Goal: Task Accomplishment & Management: Use online tool/utility

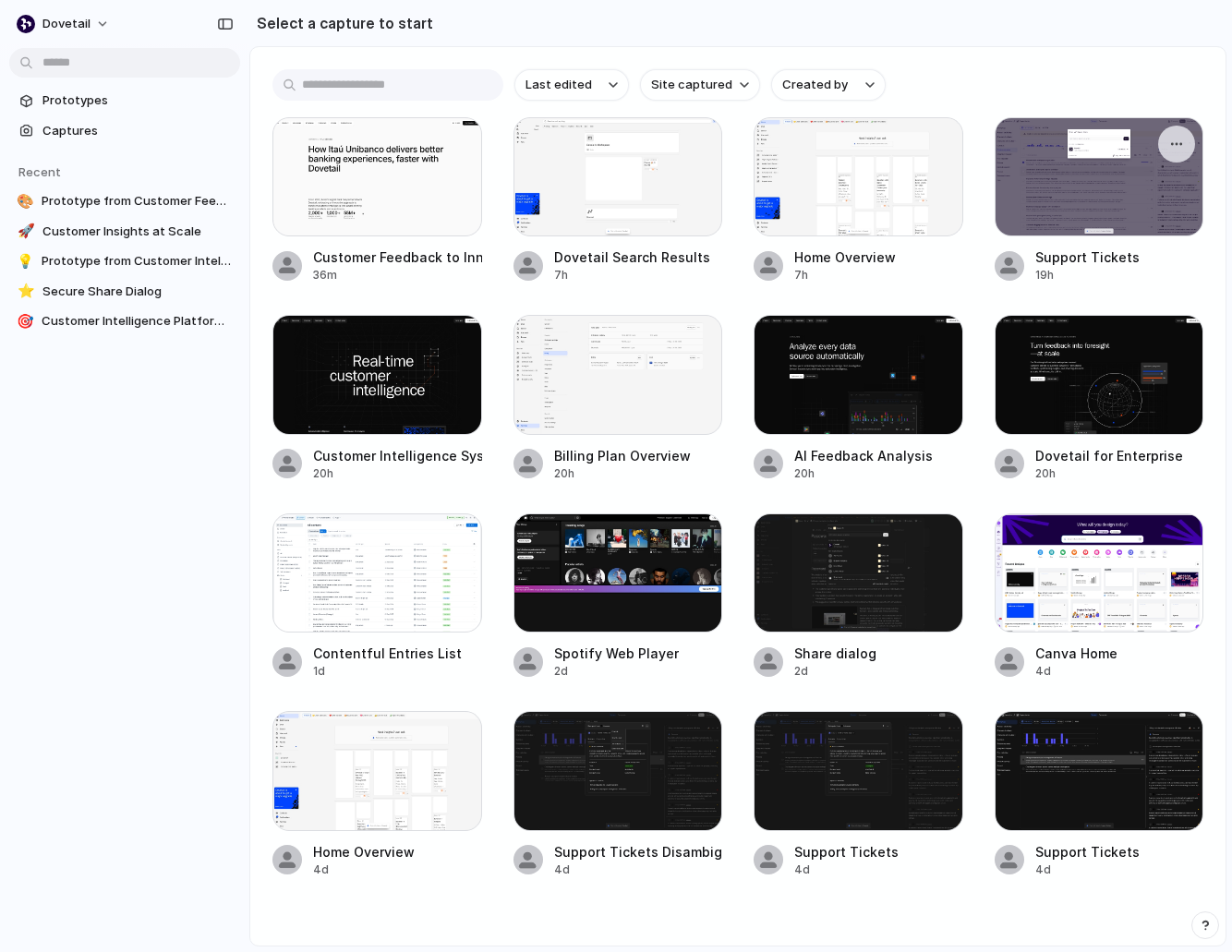
click at [1078, 170] on div at bounding box center [1099, 177] width 209 height 119
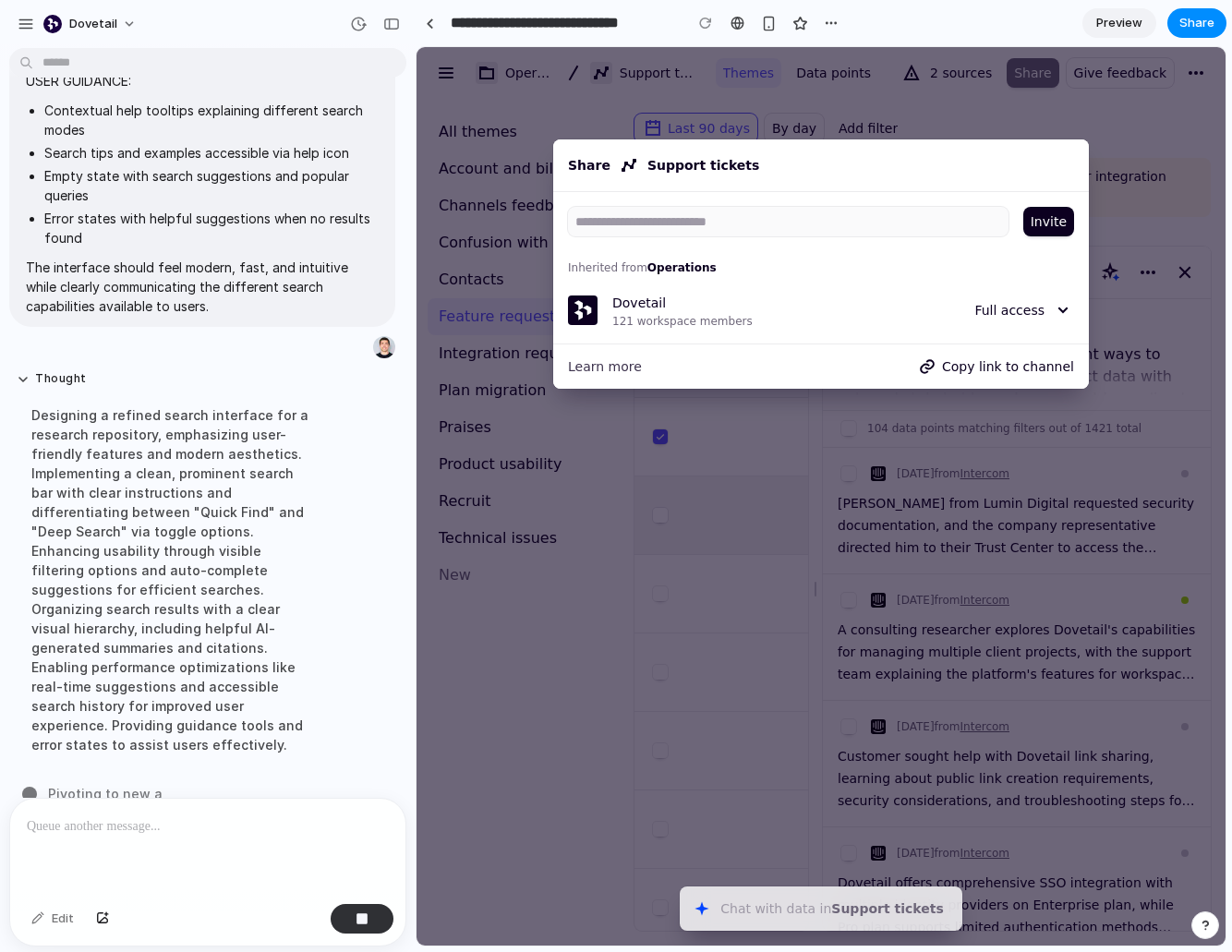
scroll to position [1125, 0]
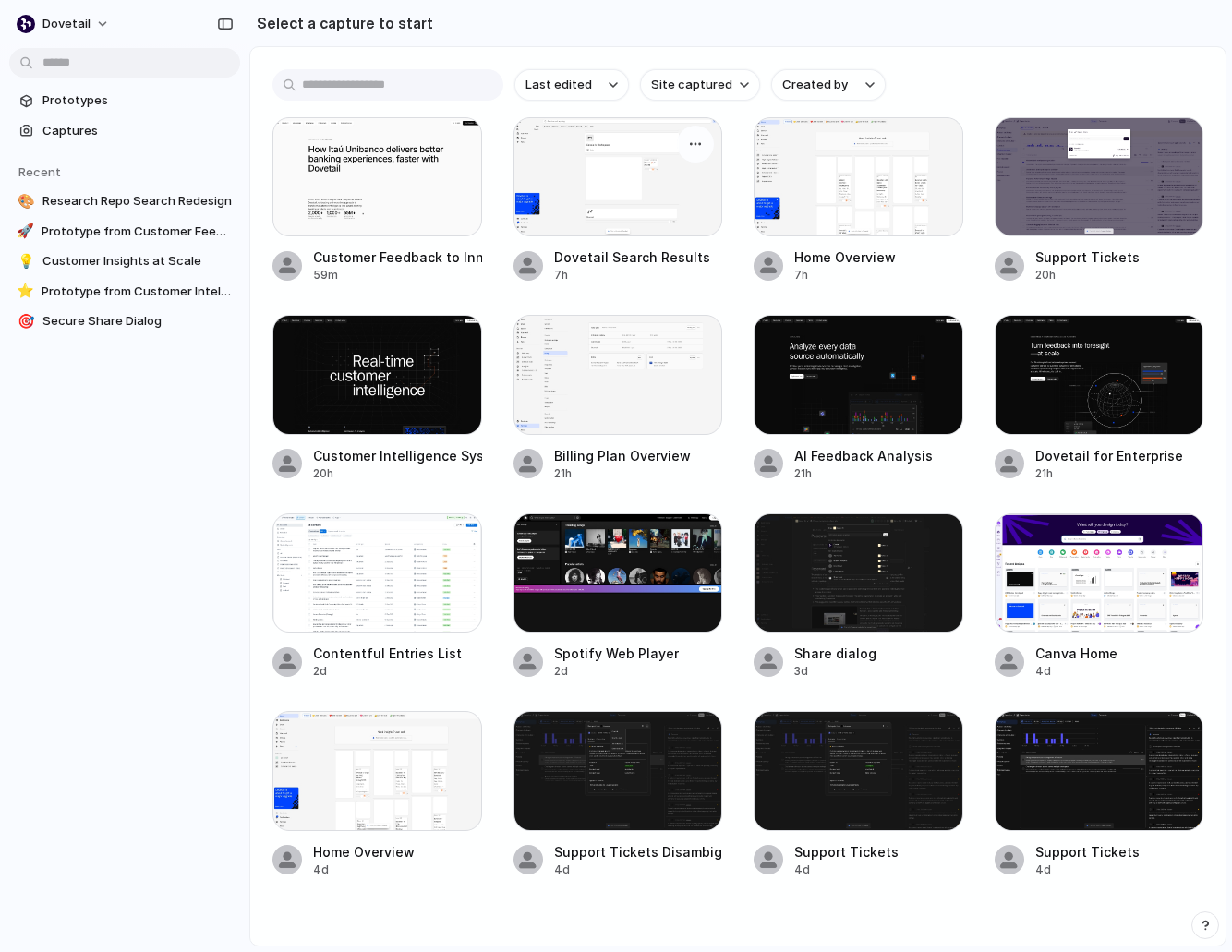
click at [650, 167] on div at bounding box center [618, 177] width 209 height 119
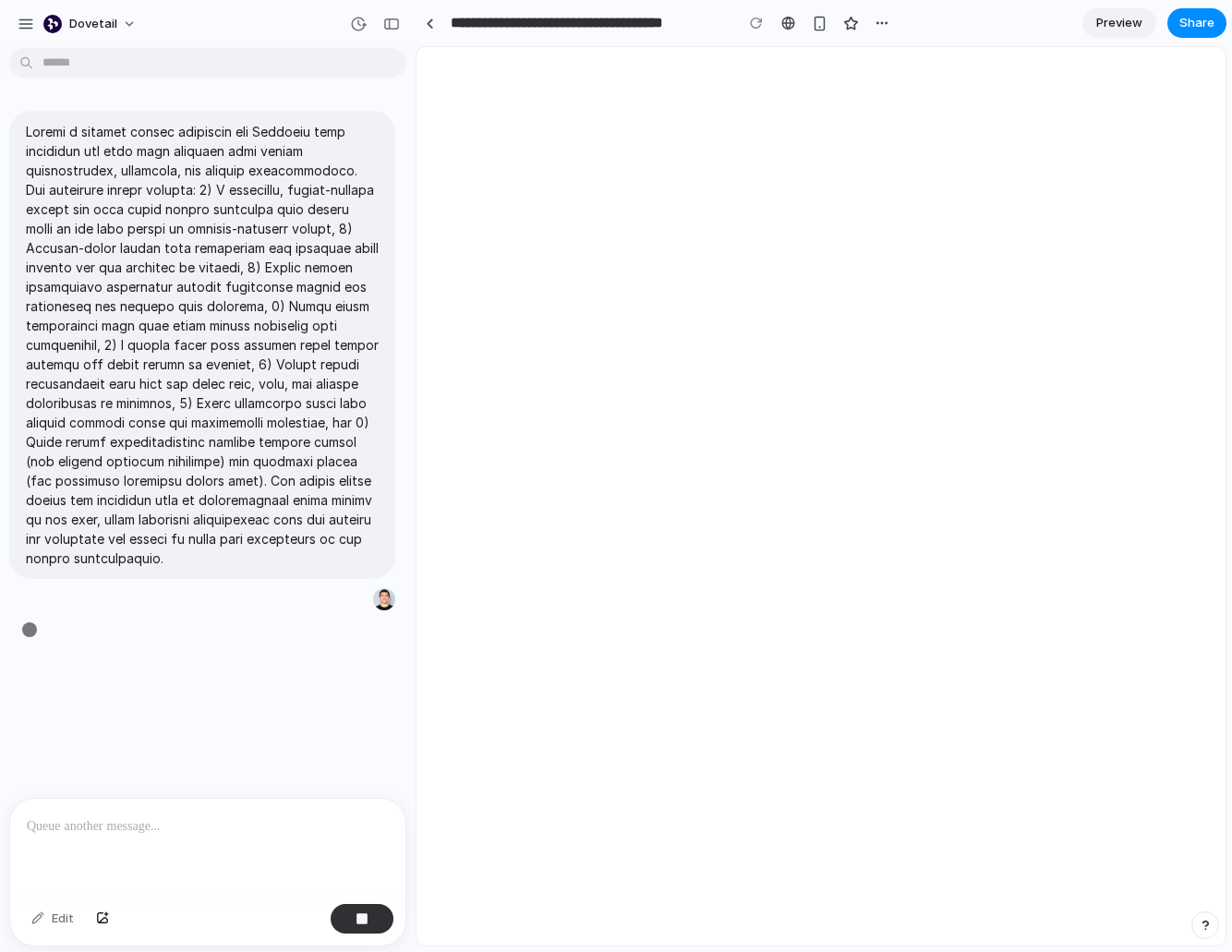
type input "**********"
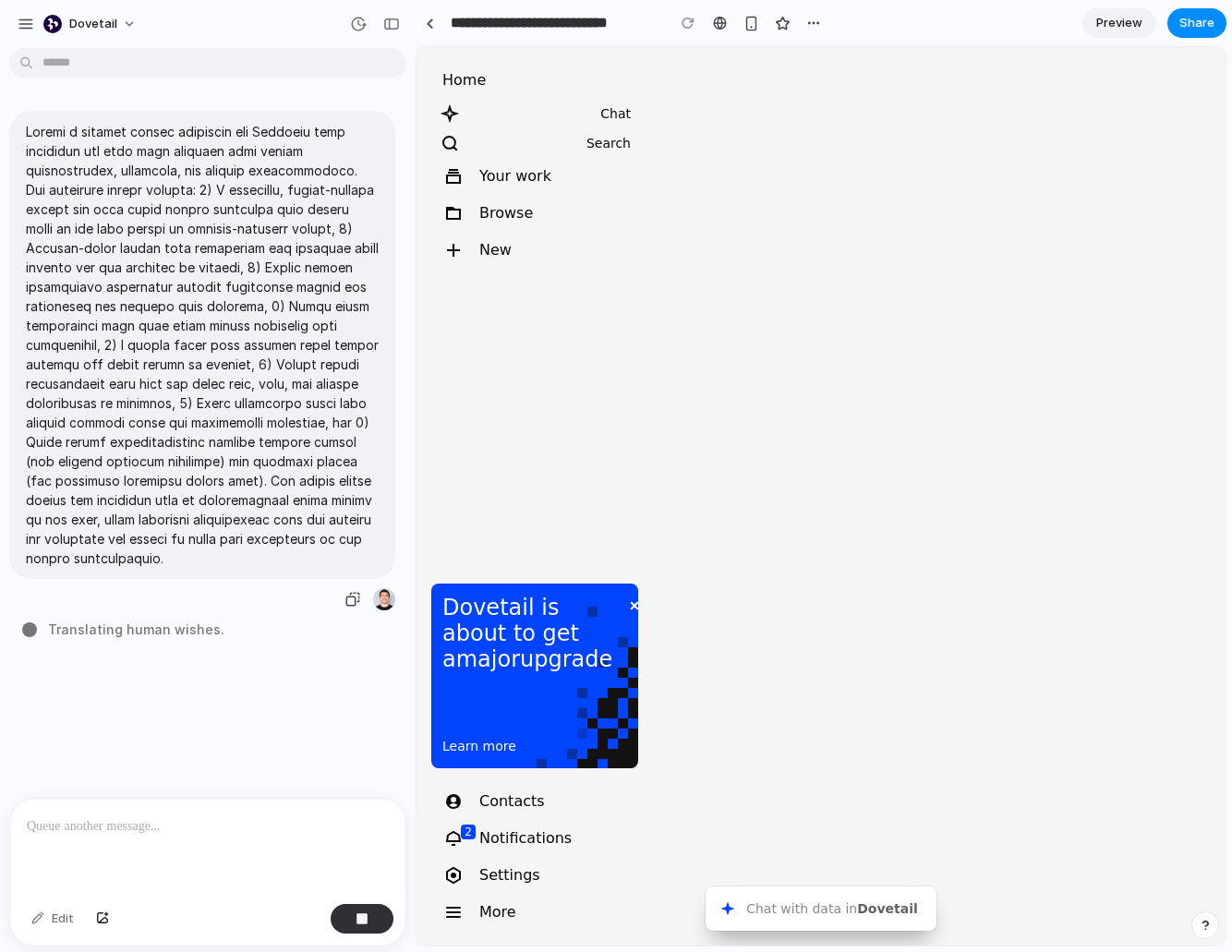
click at [288, 492] on p at bounding box center [201, 345] width 353 height 446
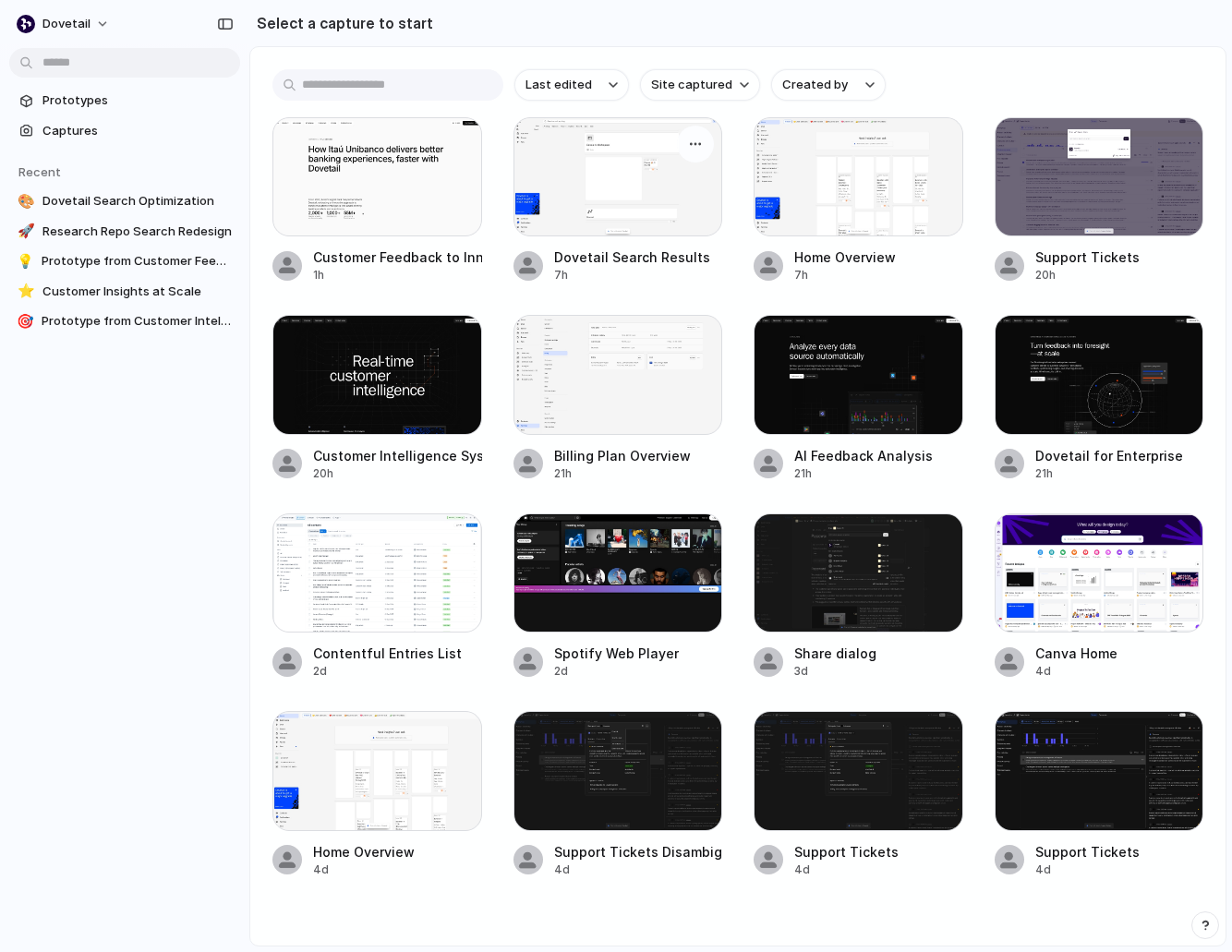
click at [558, 198] on div at bounding box center [618, 177] width 209 height 119
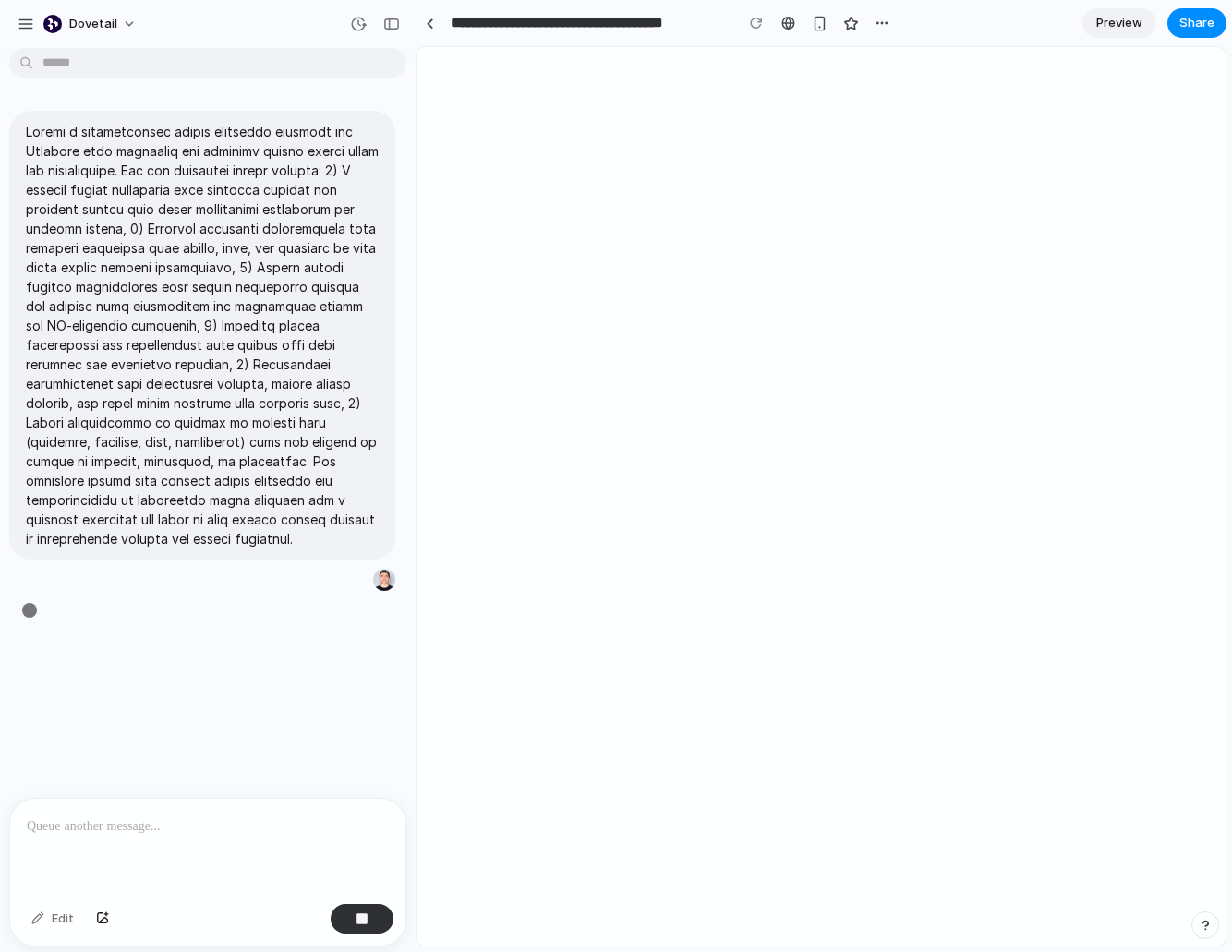
type input "**********"
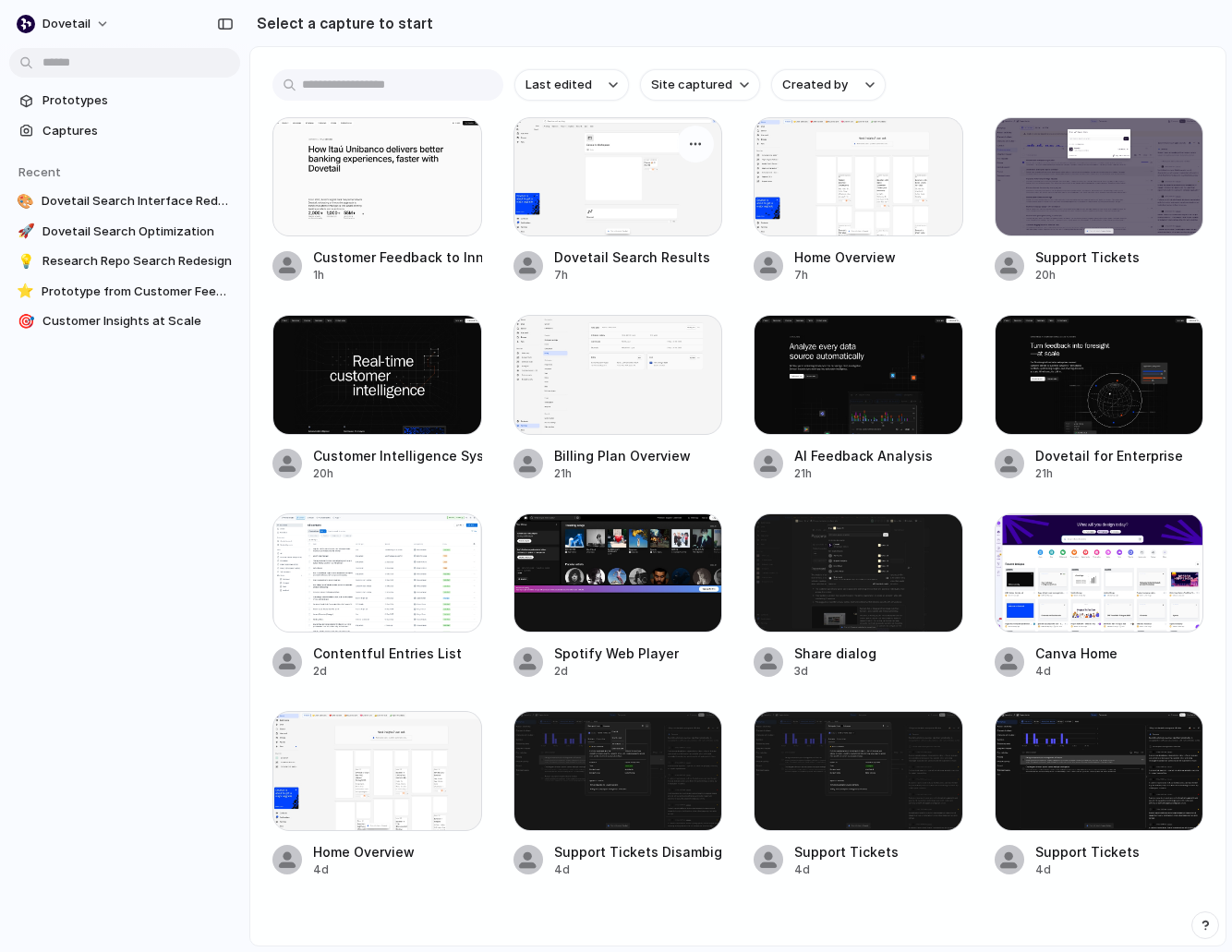
click at [564, 160] on div at bounding box center [618, 177] width 209 height 119
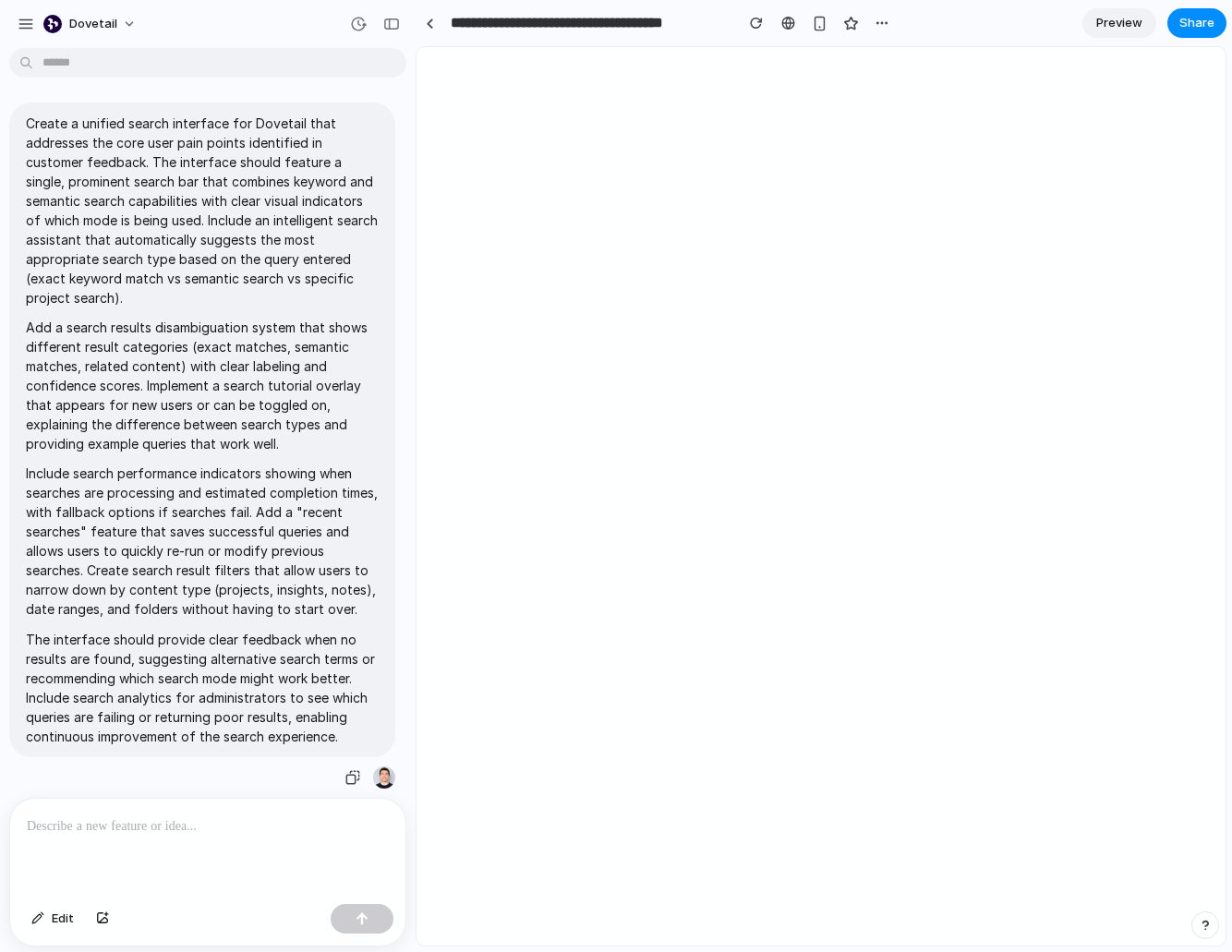
type input "**********"
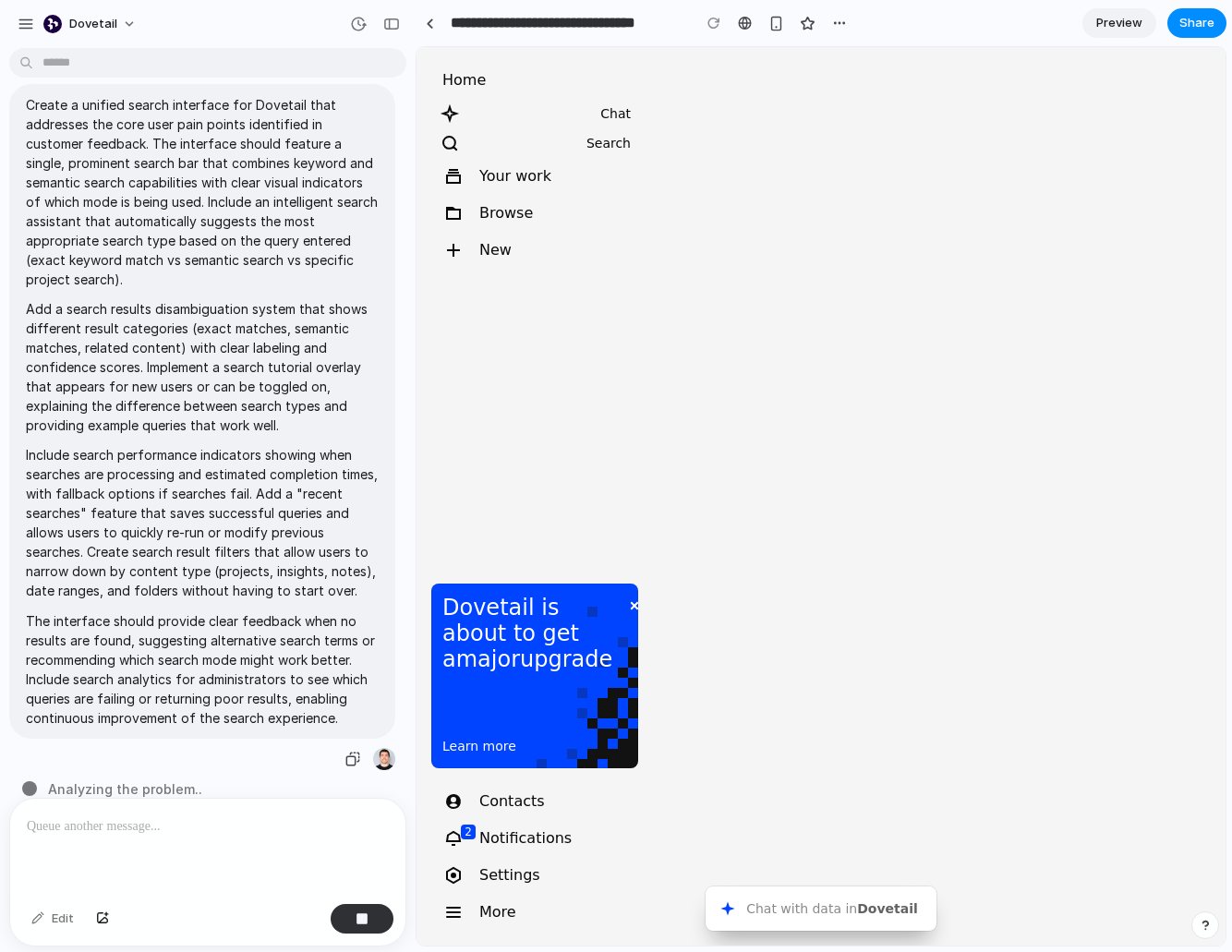
scroll to position [50, 0]
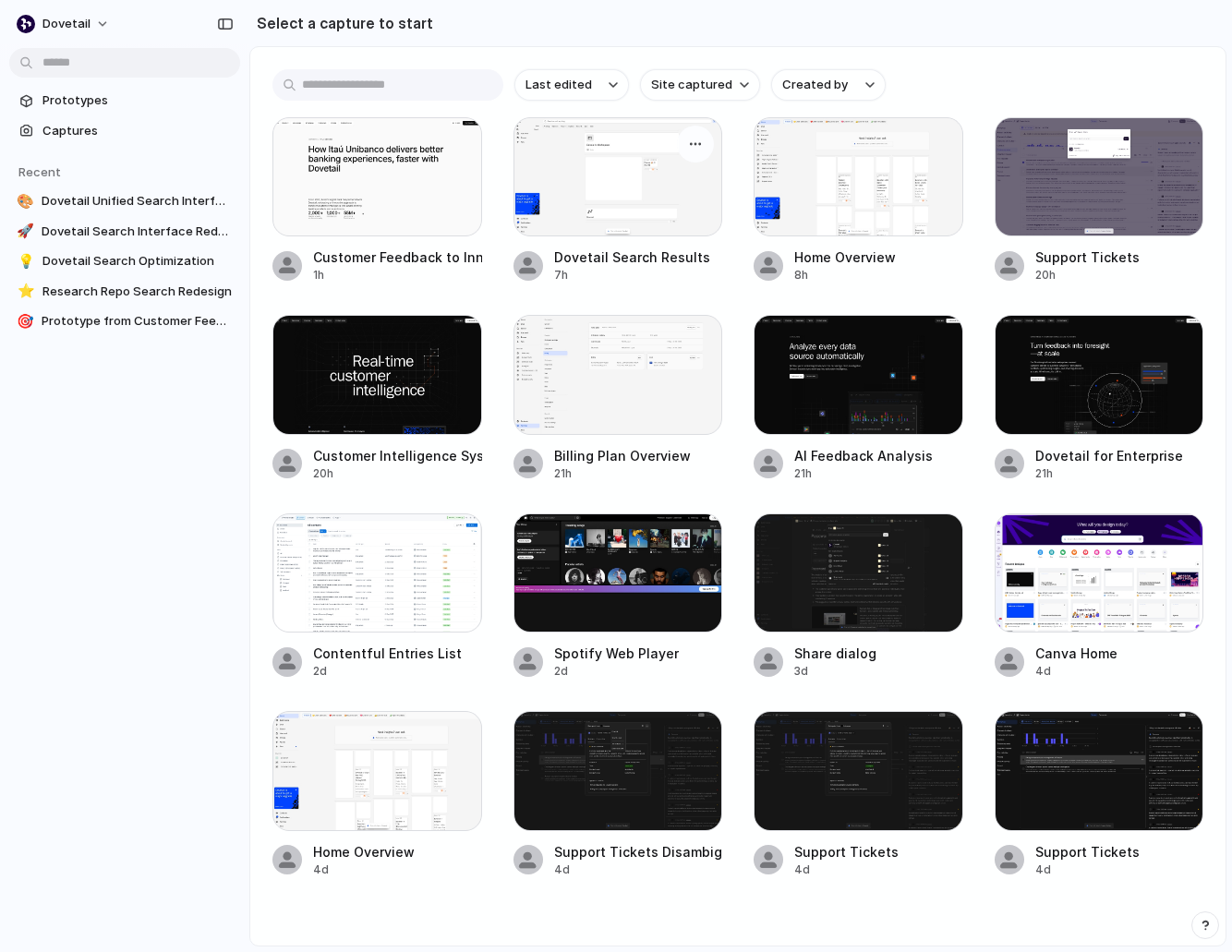
click at [602, 168] on div at bounding box center [618, 177] width 209 height 119
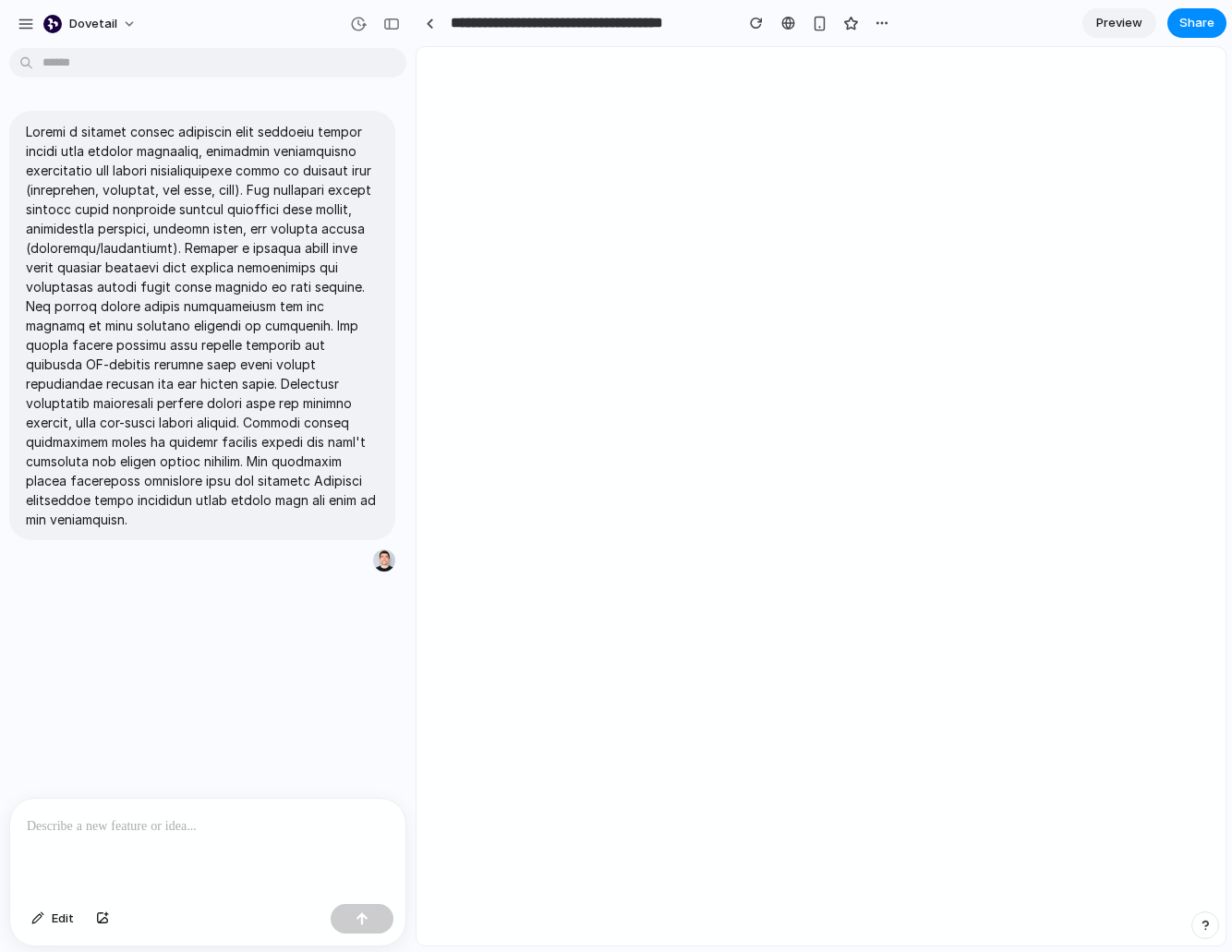
type input "**********"
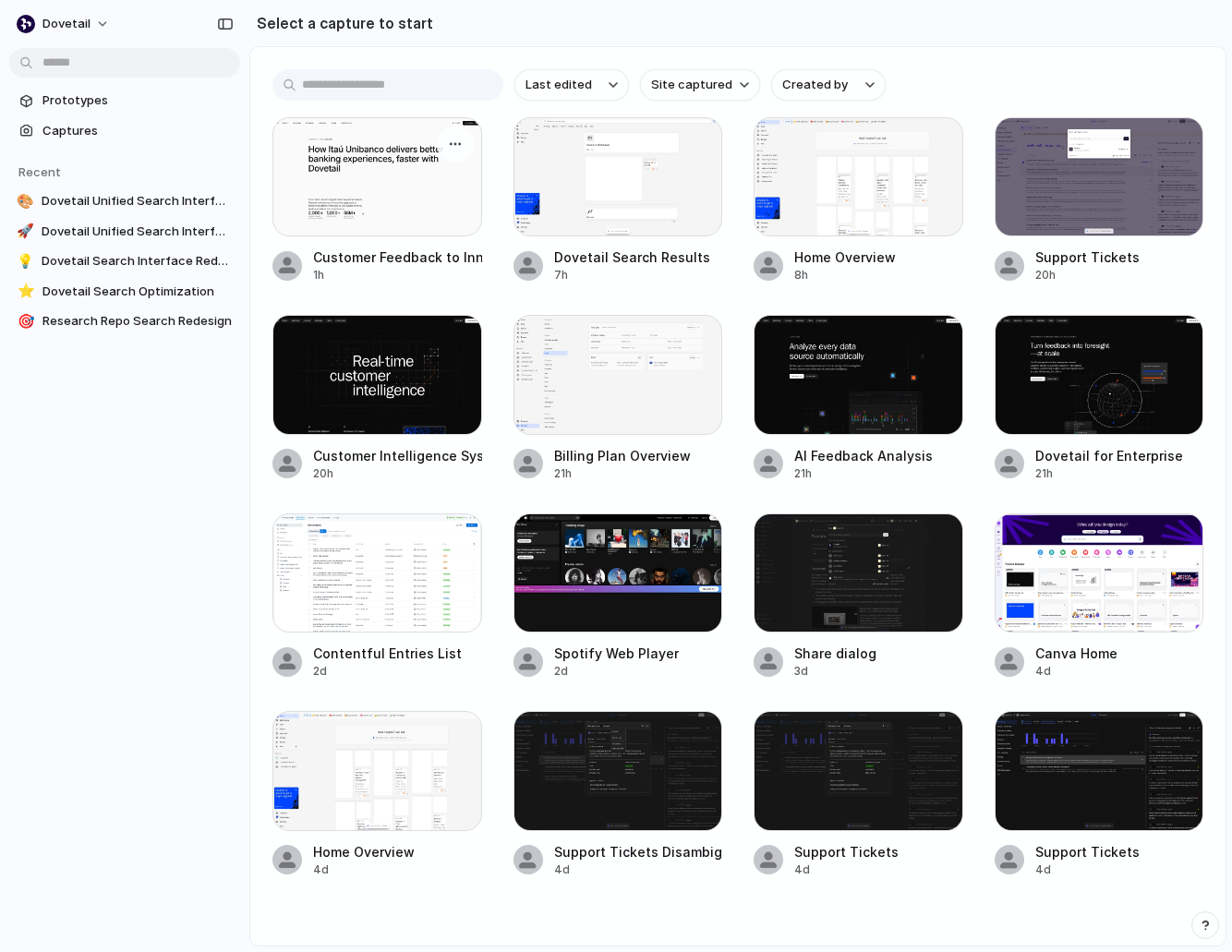
click at [368, 186] on div at bounding box center [377, 177] width 209 height 119
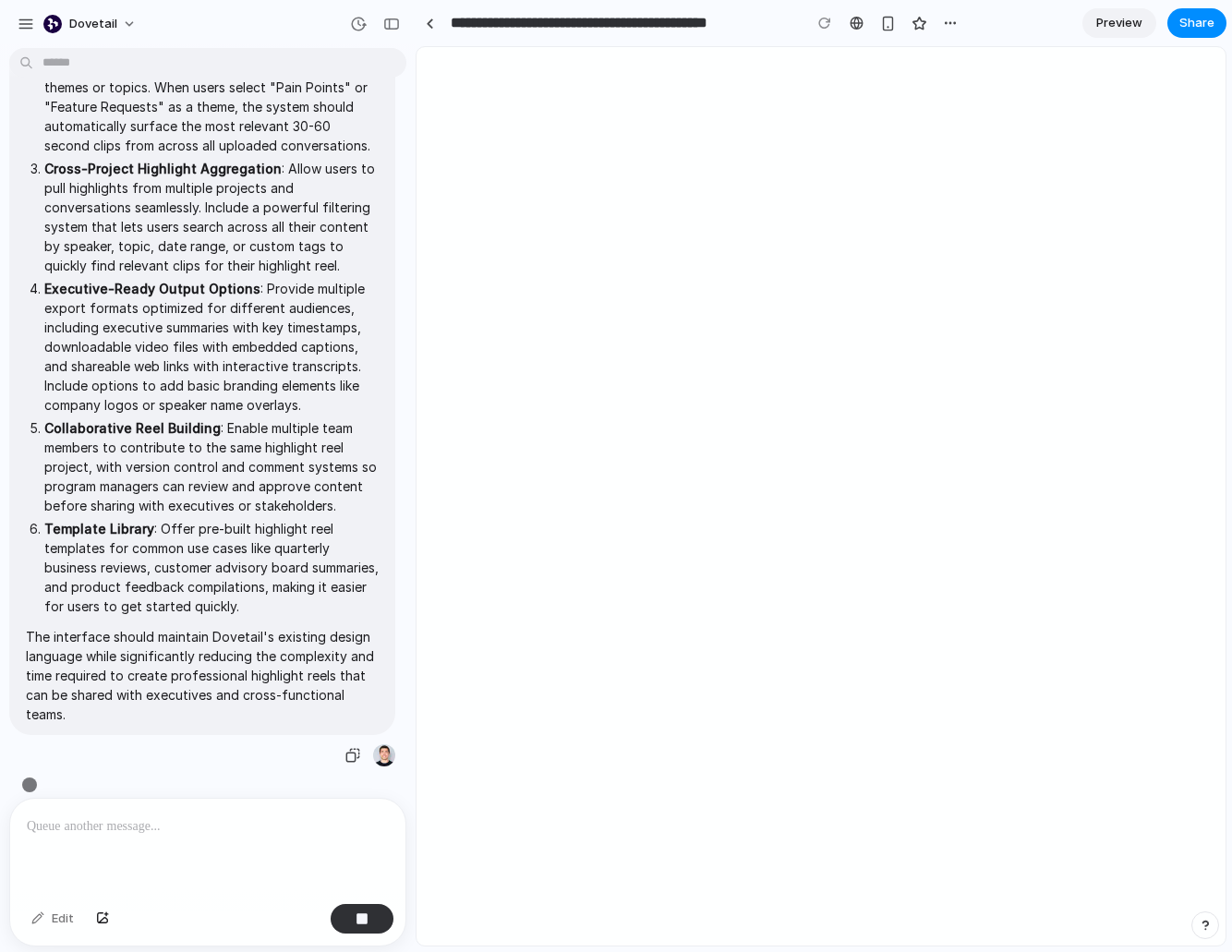
scroll to position [398, 0]
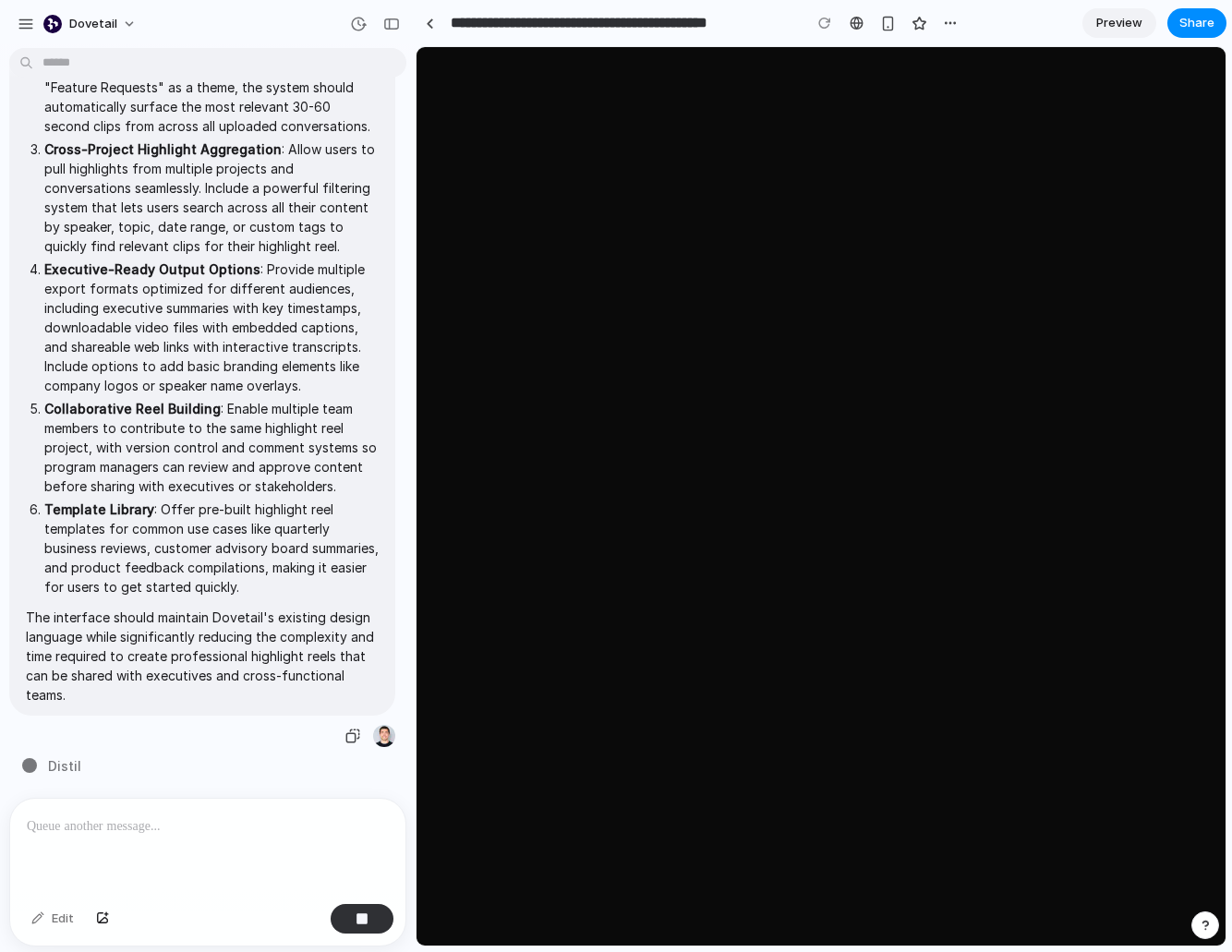
type input "**********"
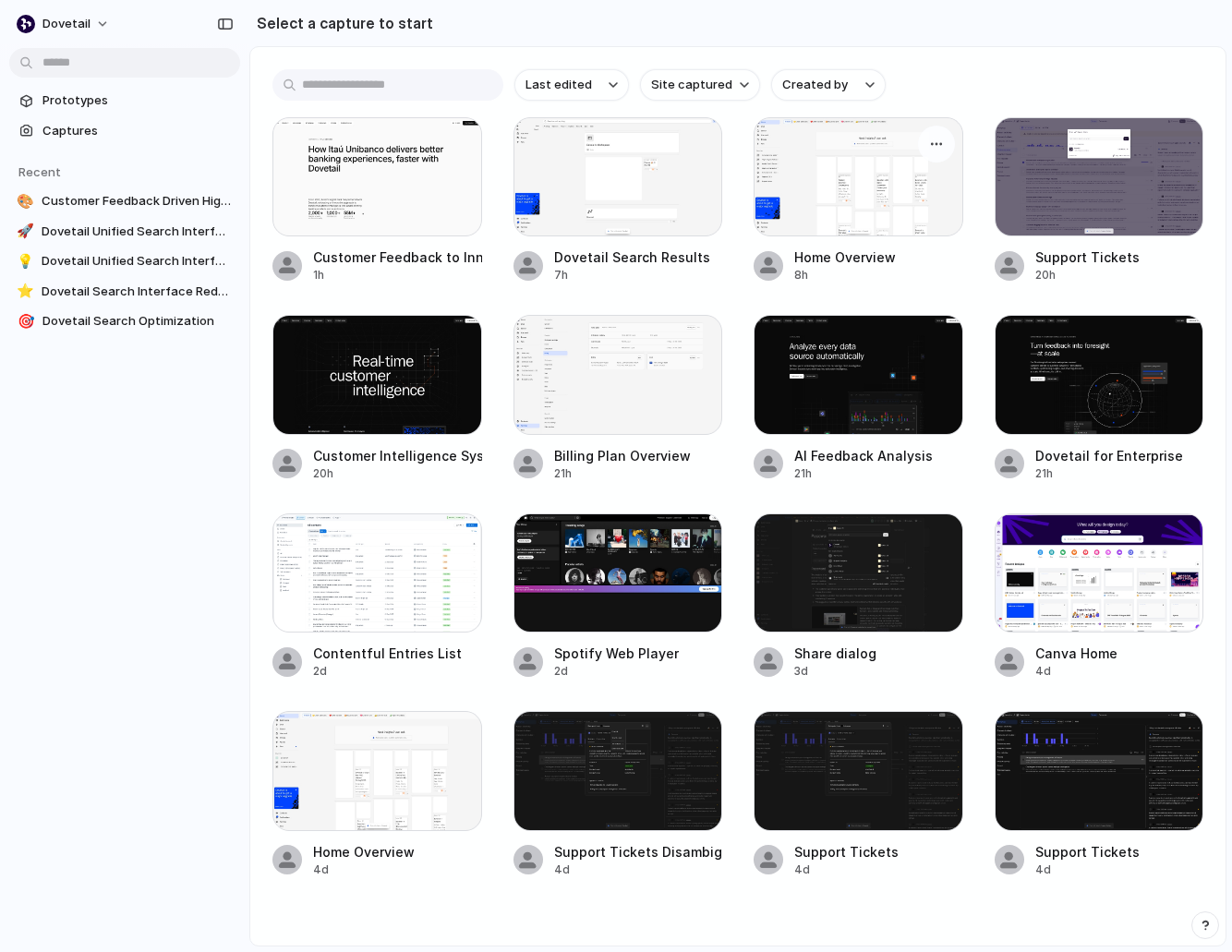
click at [875, 195] on div at bounding box center [858, 177] width 209 height 119
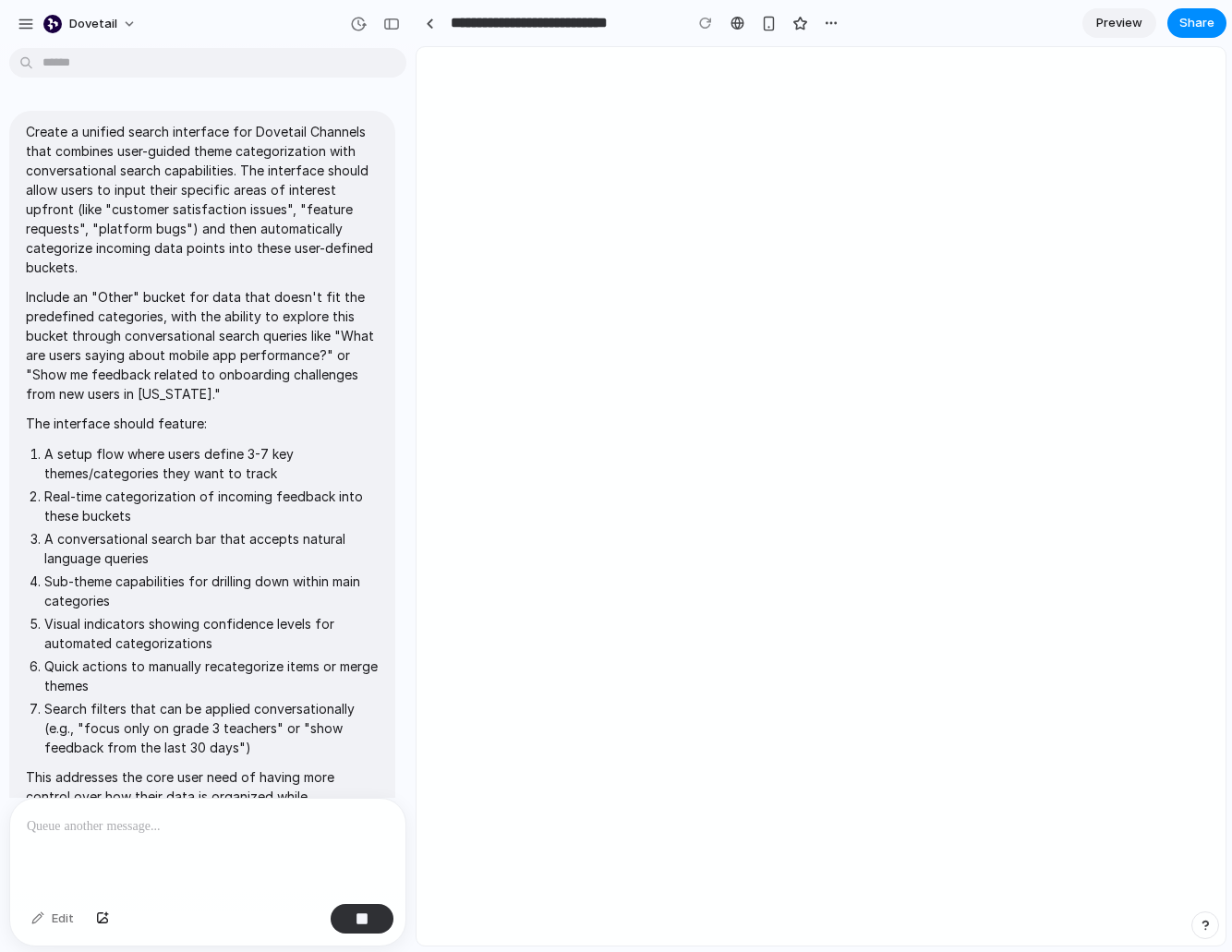
scroll to position [142, 0]
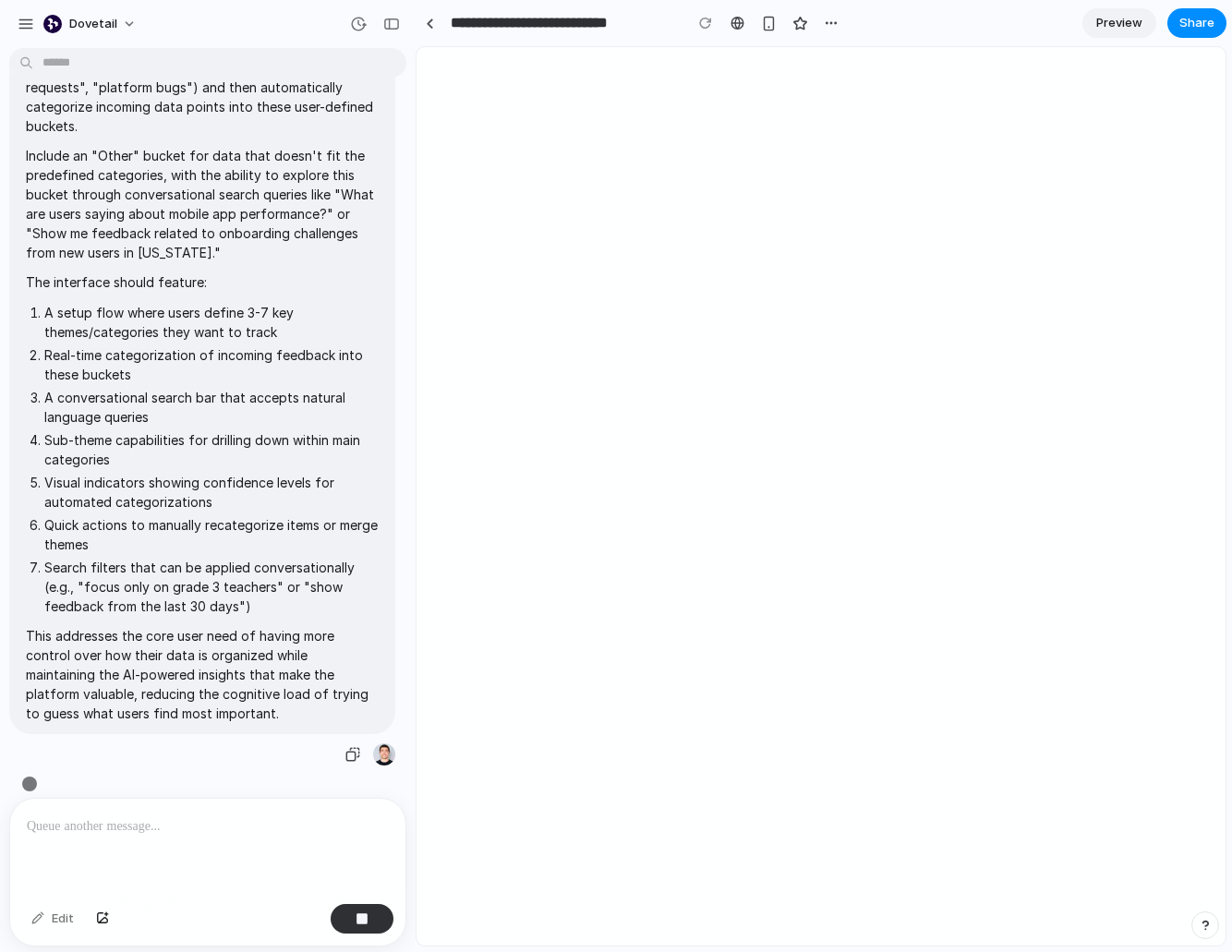
type input "**********"
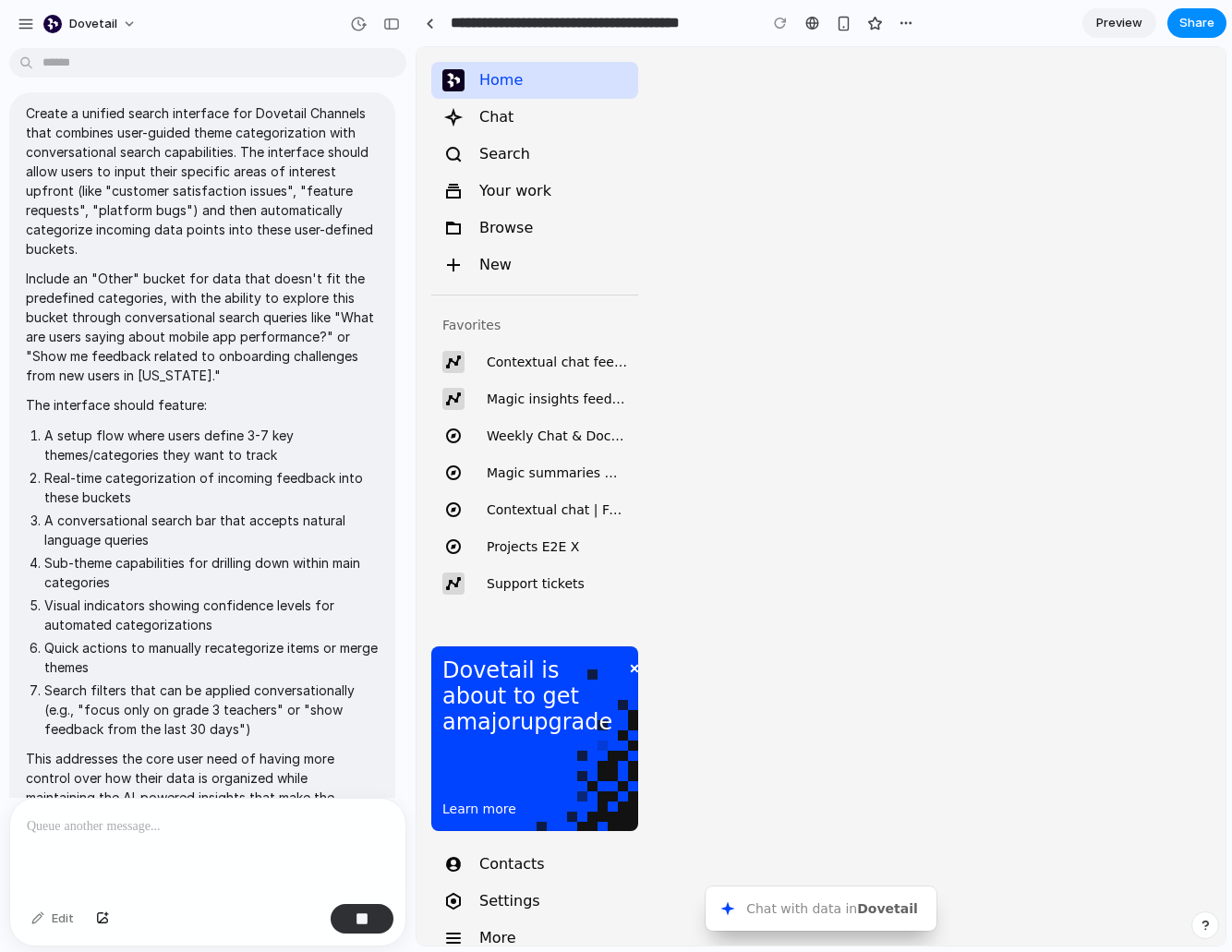
scroll to position [0, 0]
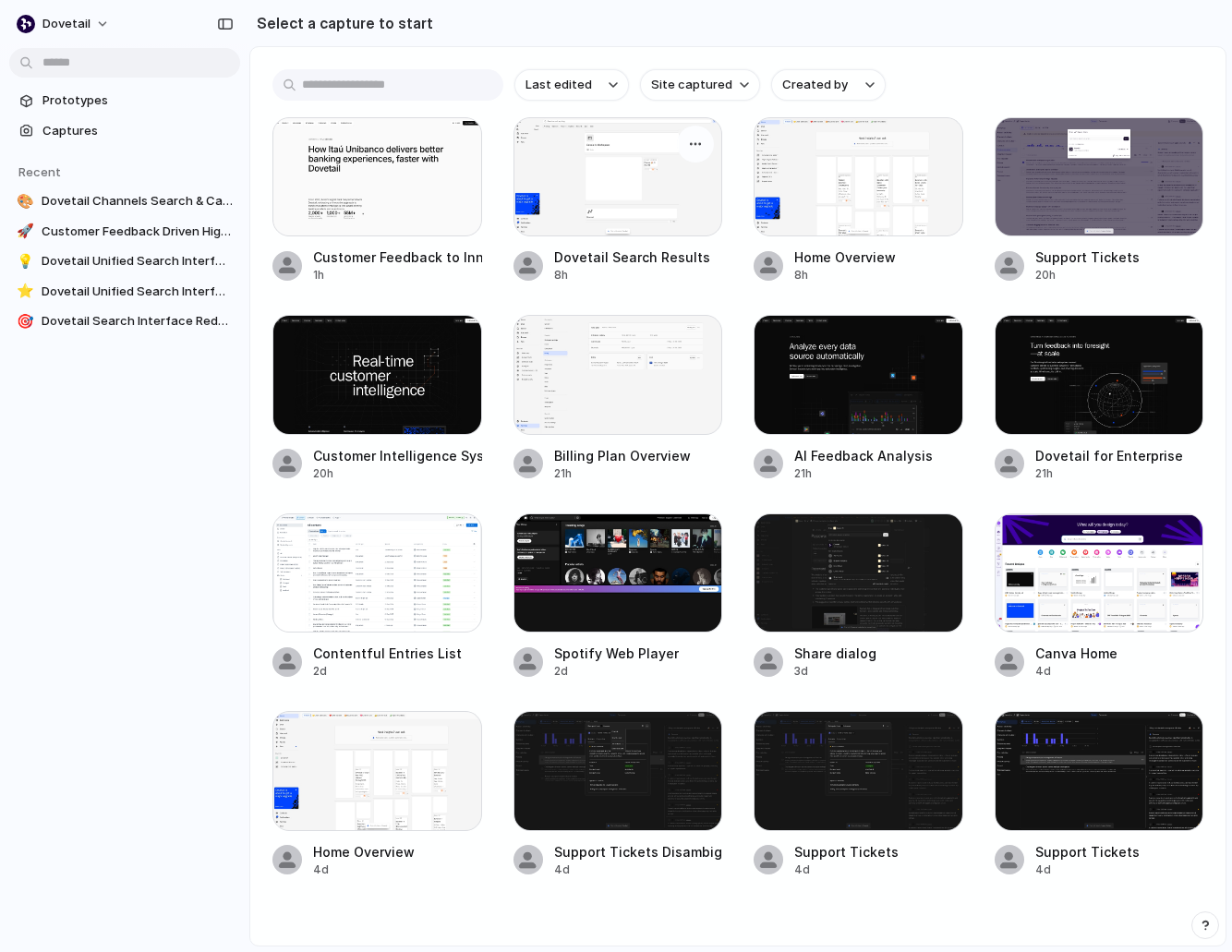
click at [638, 175] on div at bounding box center [618, 177] width 209 height 119
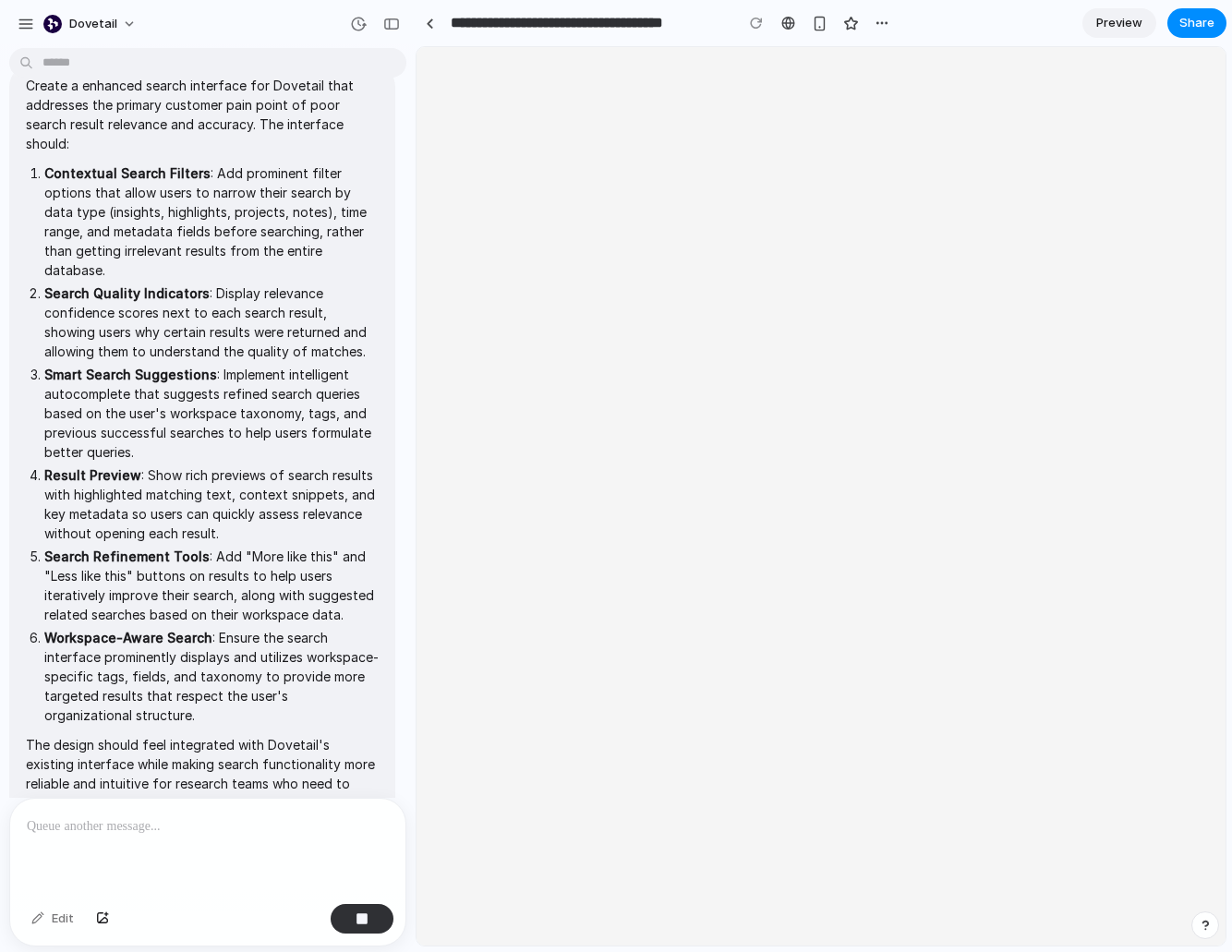
type input "**********"
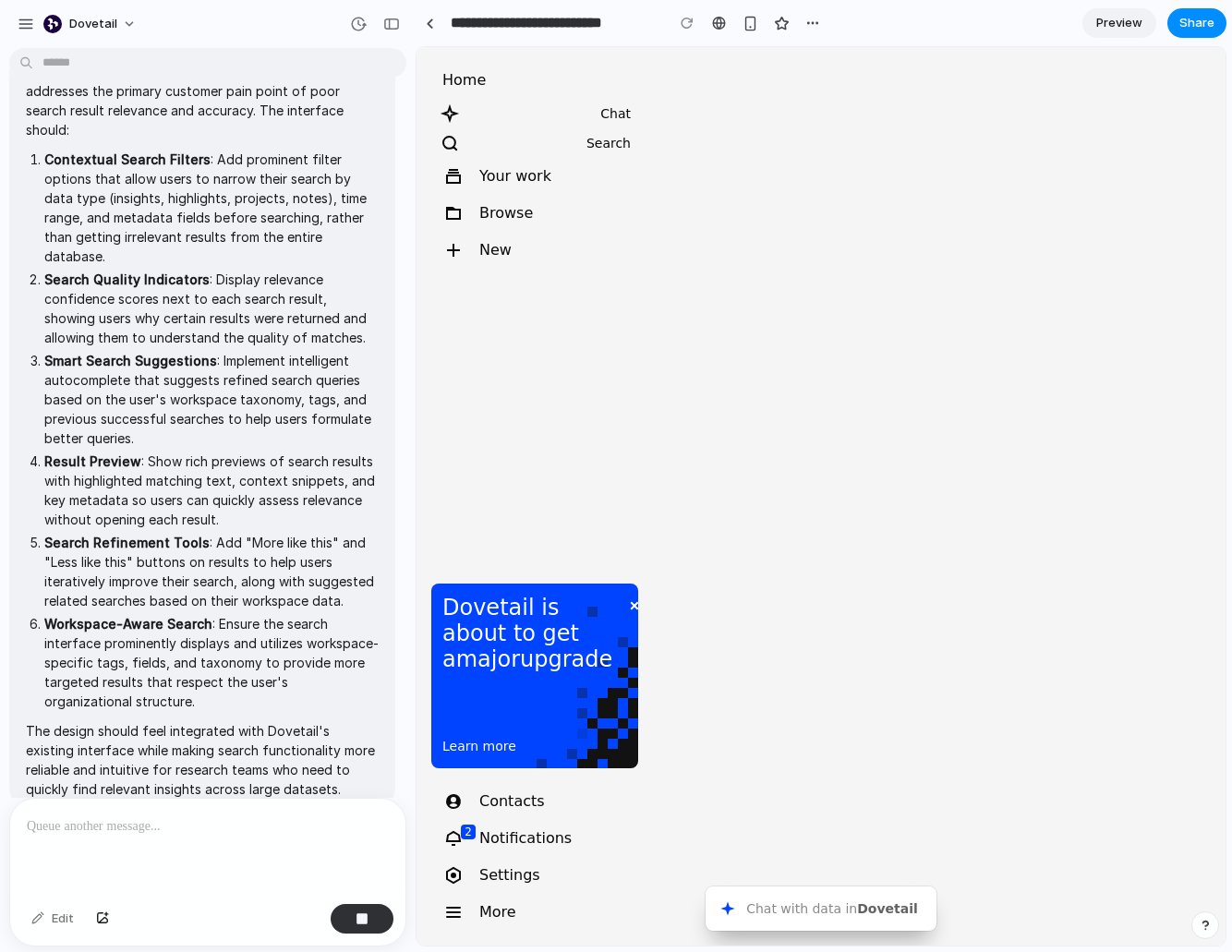
scroll to position [136, 0]
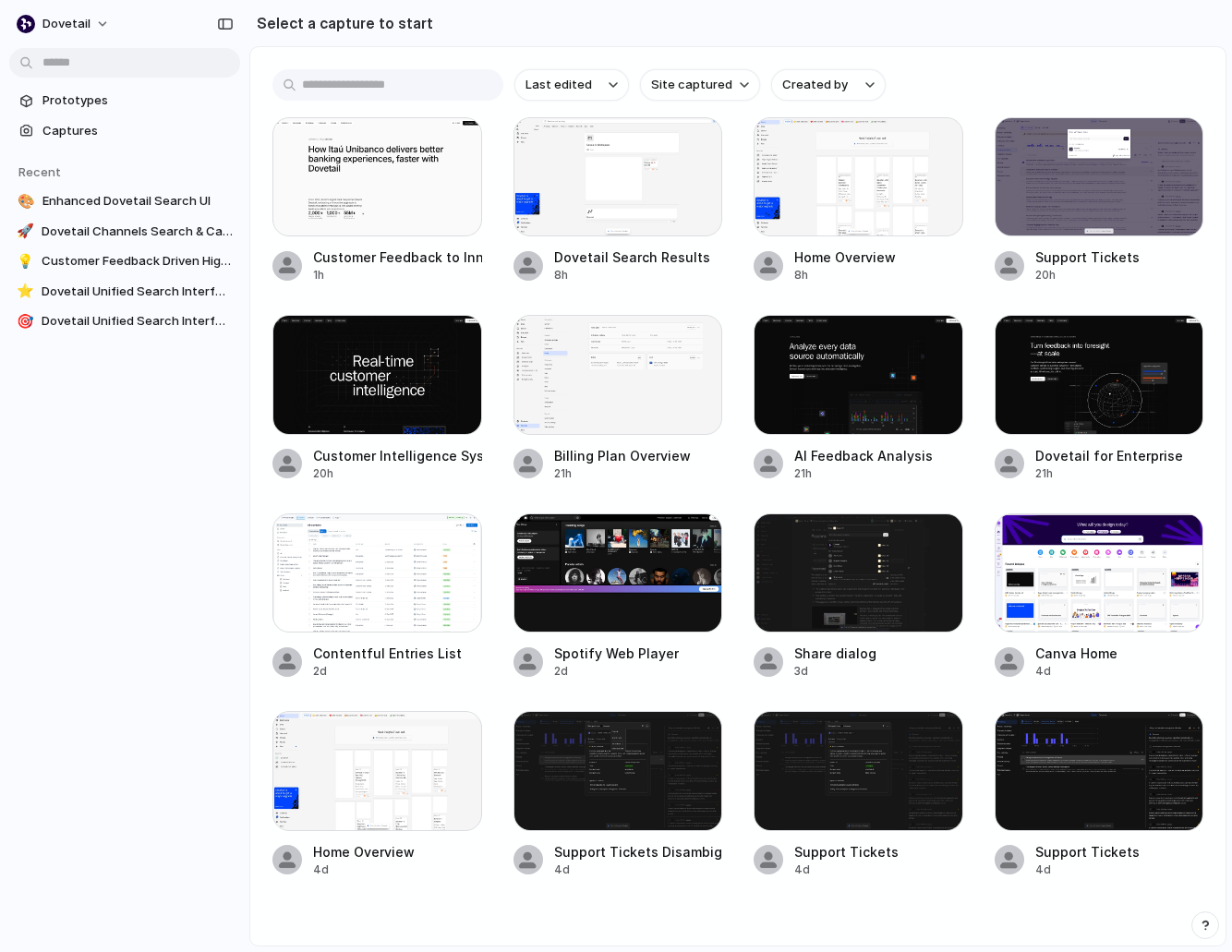
click at [268, 394] on div "Last edited Site captured Created by Customer Feedback to Innovation 1h Dovetai…" at bounding box center [738, 496] width 976 height 898
click at [361, 371] on div at bounding box center [377, 374] width 209 height 119
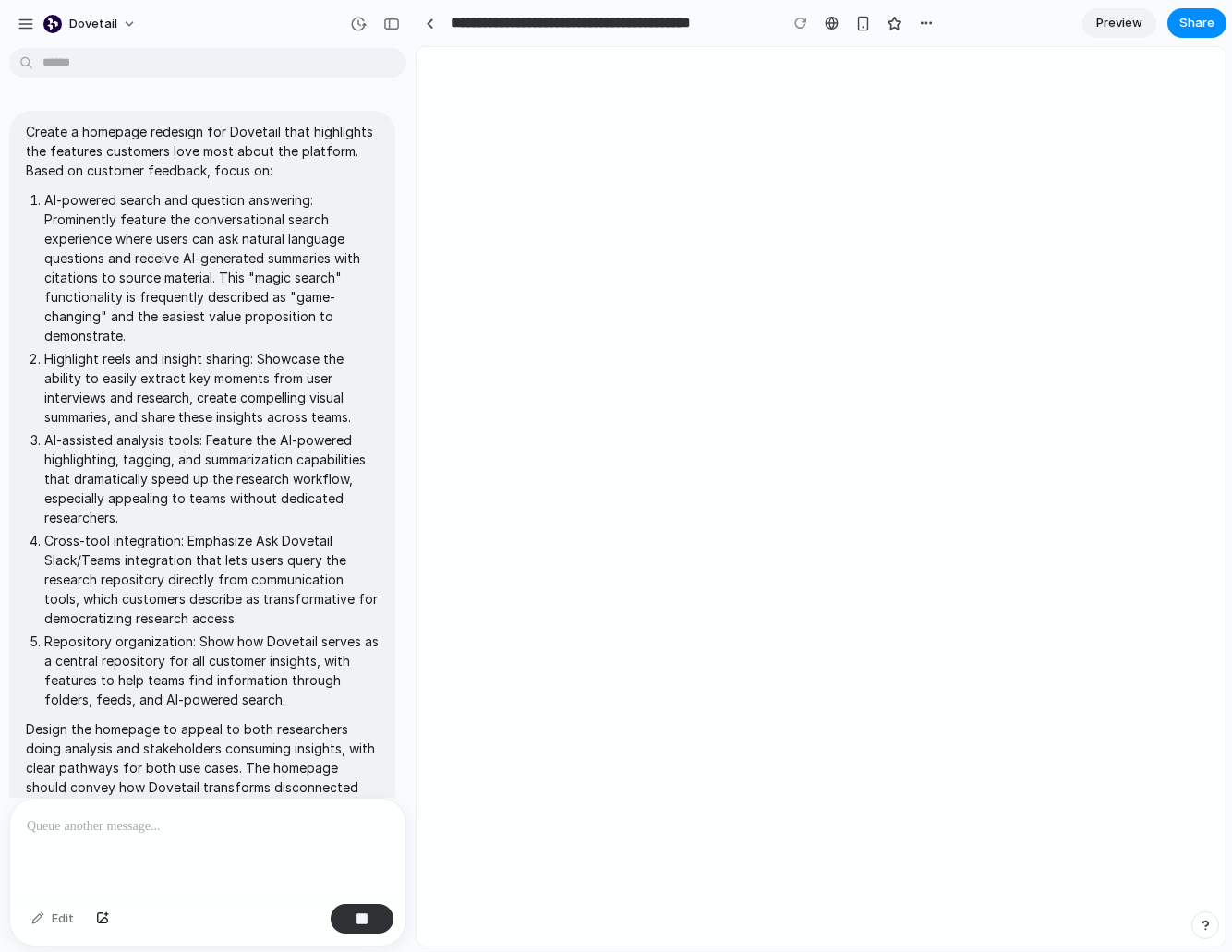
scroll to position [132, 0]
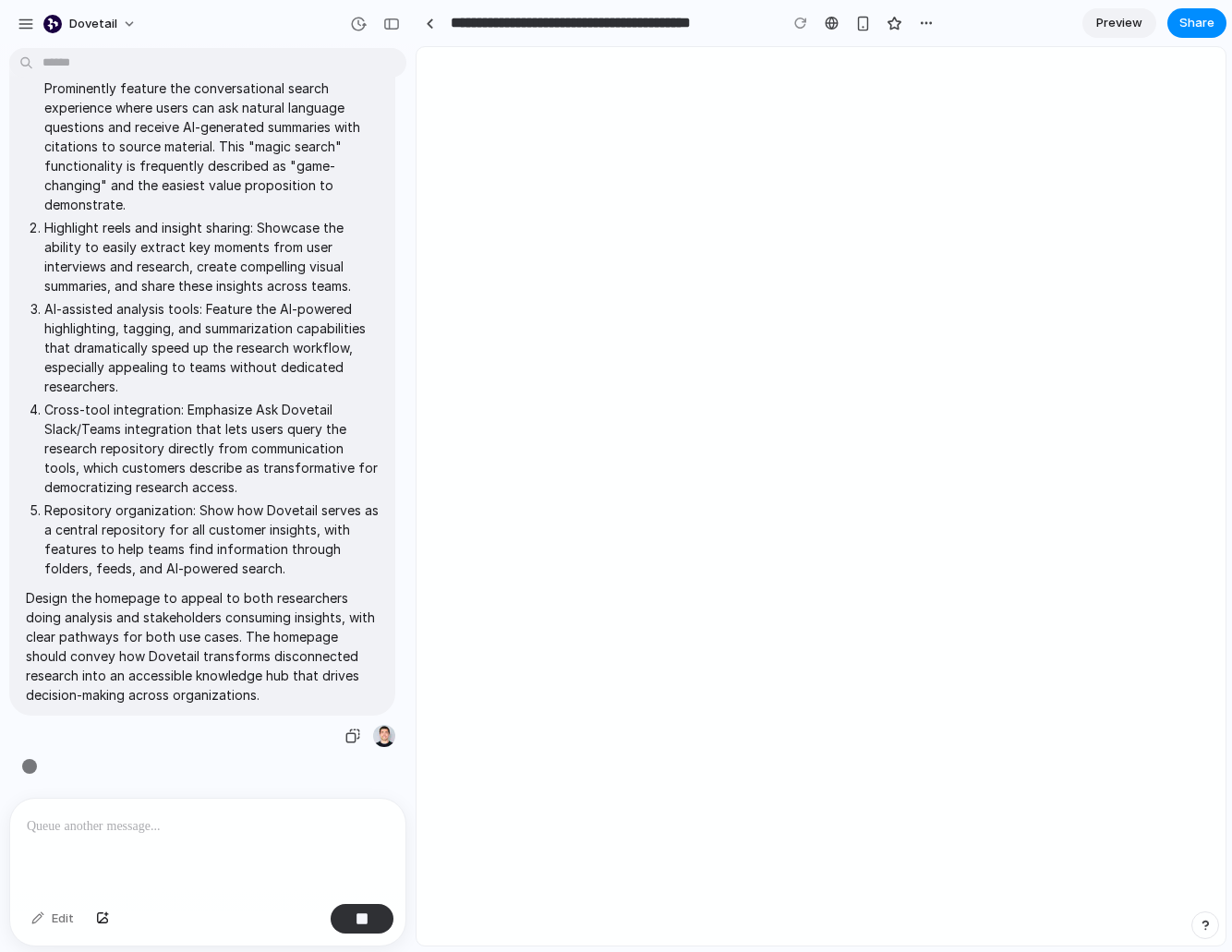
type input "**********"
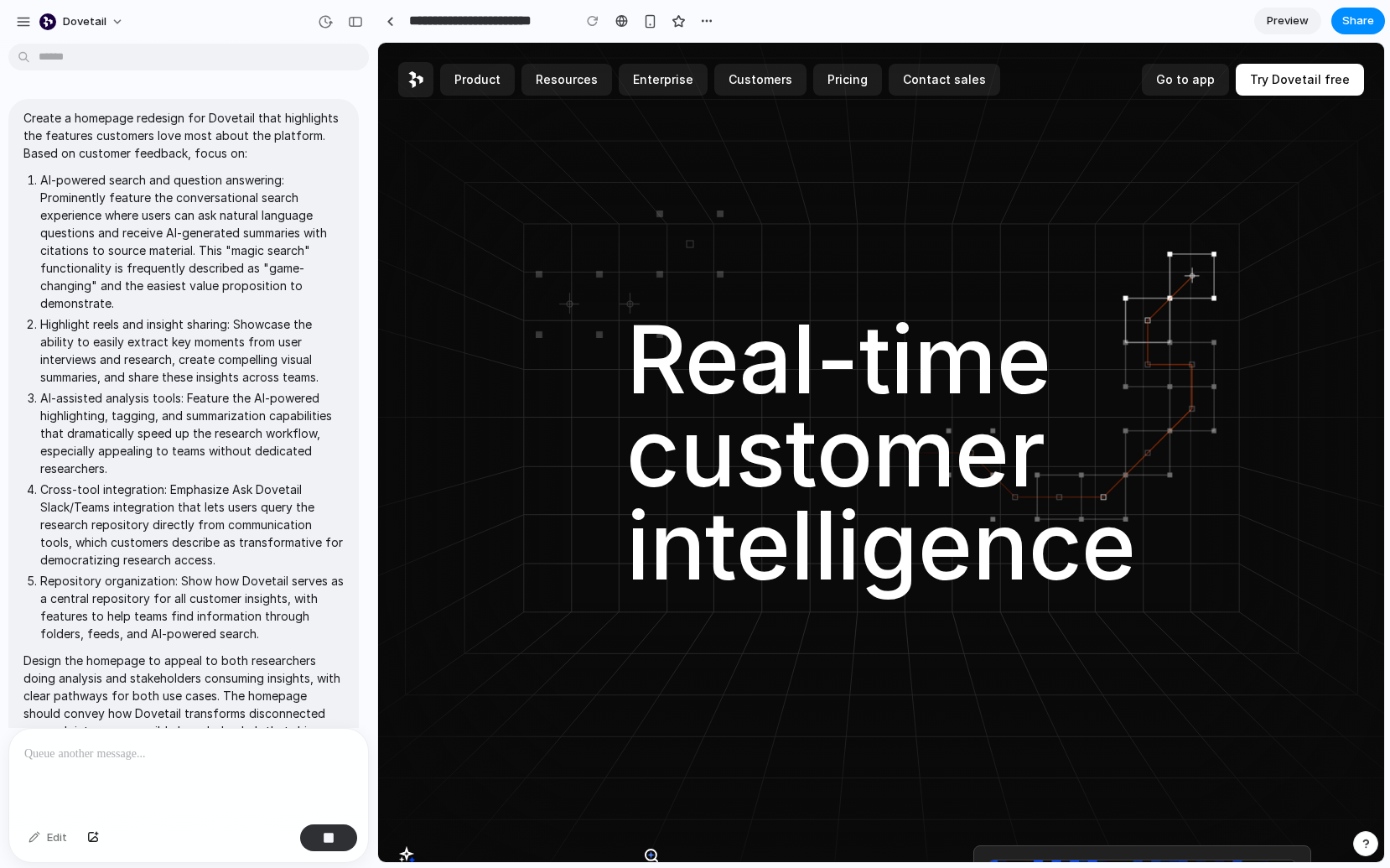
scroll to position [0, 0]
click at [37, 119] on p "Create a homepage redesign for Dovetail that highlights the features customers …" at bounding box center [183, 138] width 320 height 53
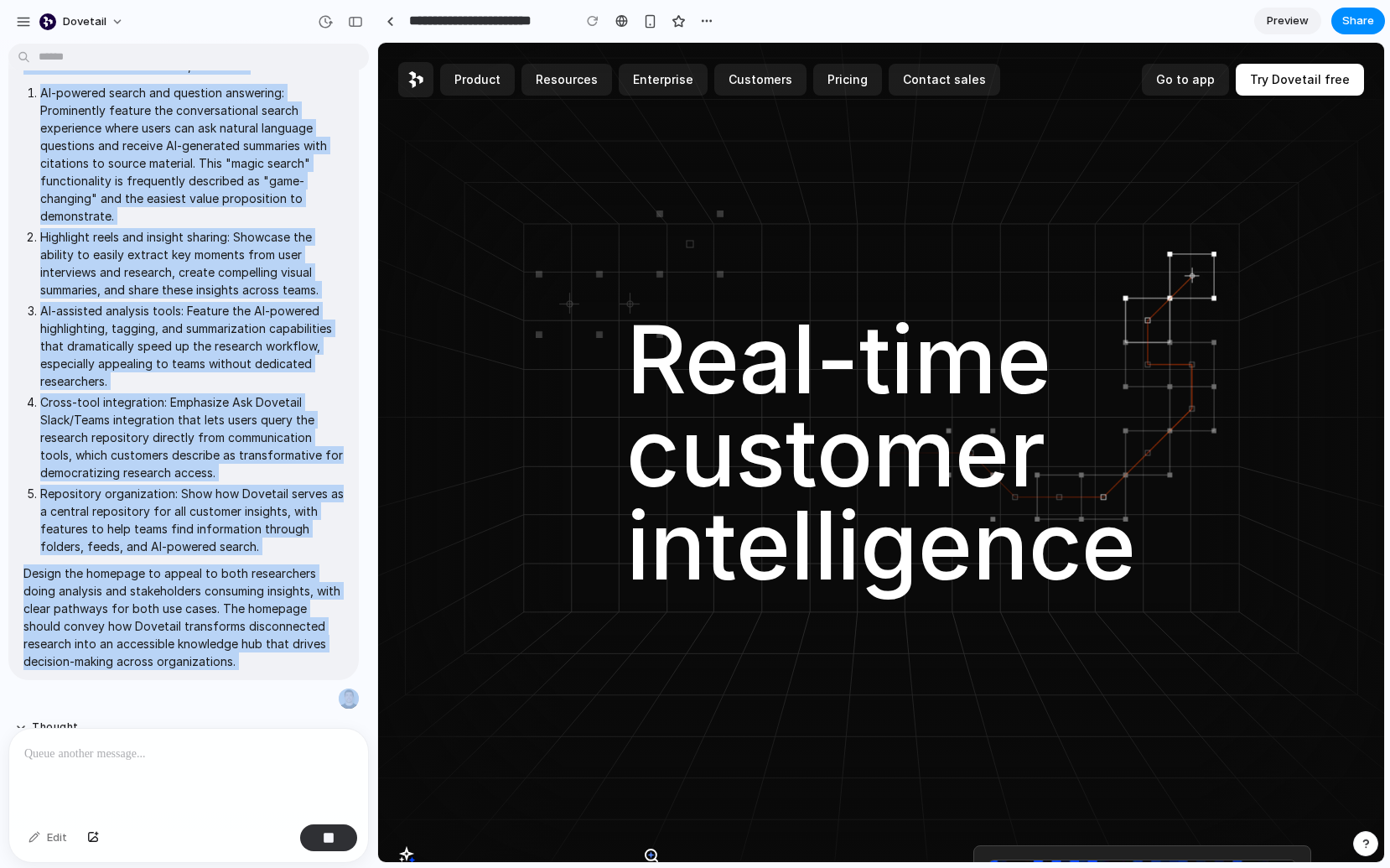
scroll to position [91, 0]
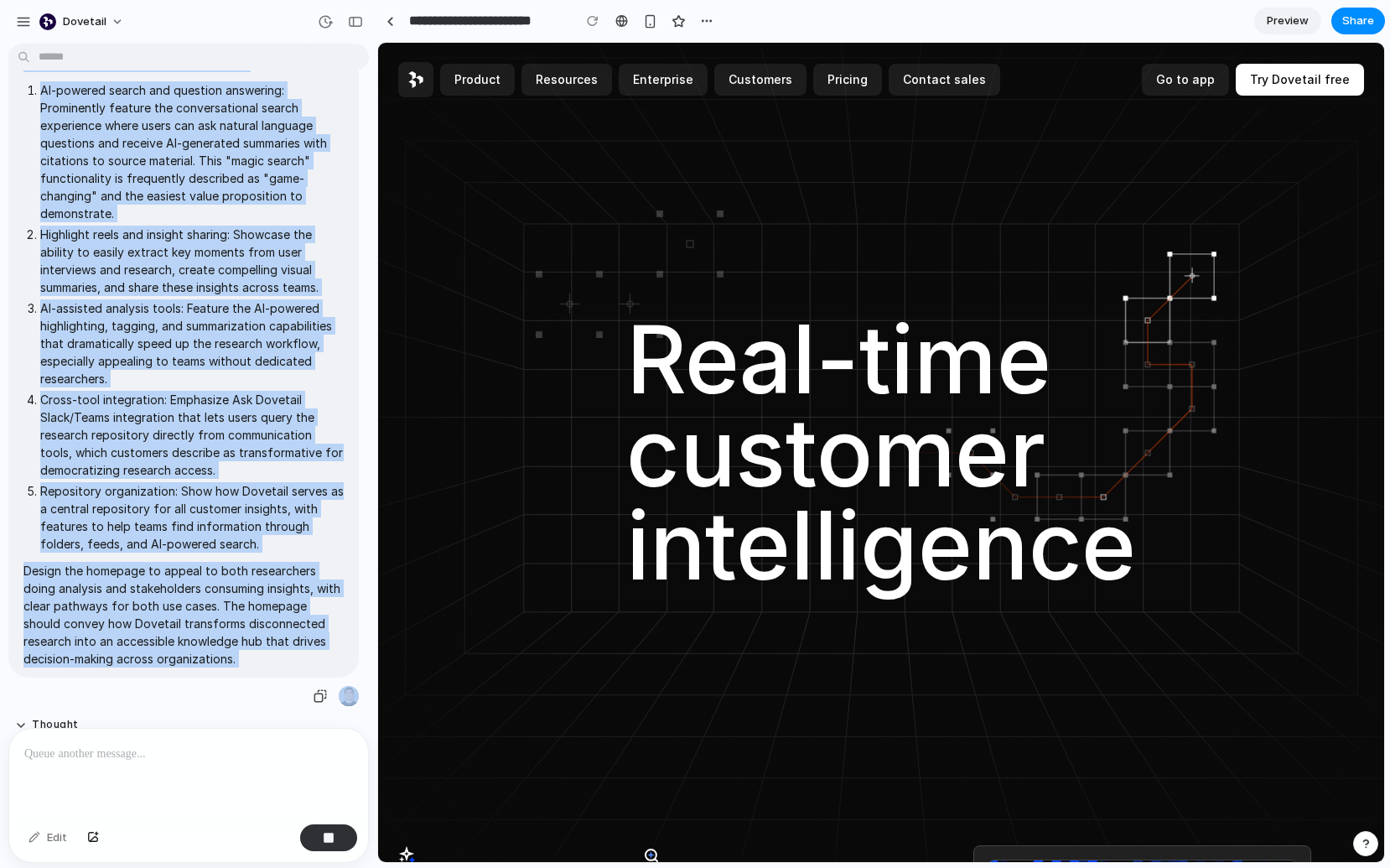
drag, startPoint x: 37, startPoint y: 119, endPoint x: 317, endPoint y: 658, distance: 607.4
click at [317, 658] on span "Create a homepage redesign for Dovetail that highlights the features customers …" at bounding box center [183, 343] width 320 height 648
copy div "Create a homepage redesign for Dovetail that highlights the features customers …"
click at [235, 667] on p "Design the homepage to appeal to both researchers doing analysis and stakeholde…" at bounding box center [183, 614] width 320 height 106
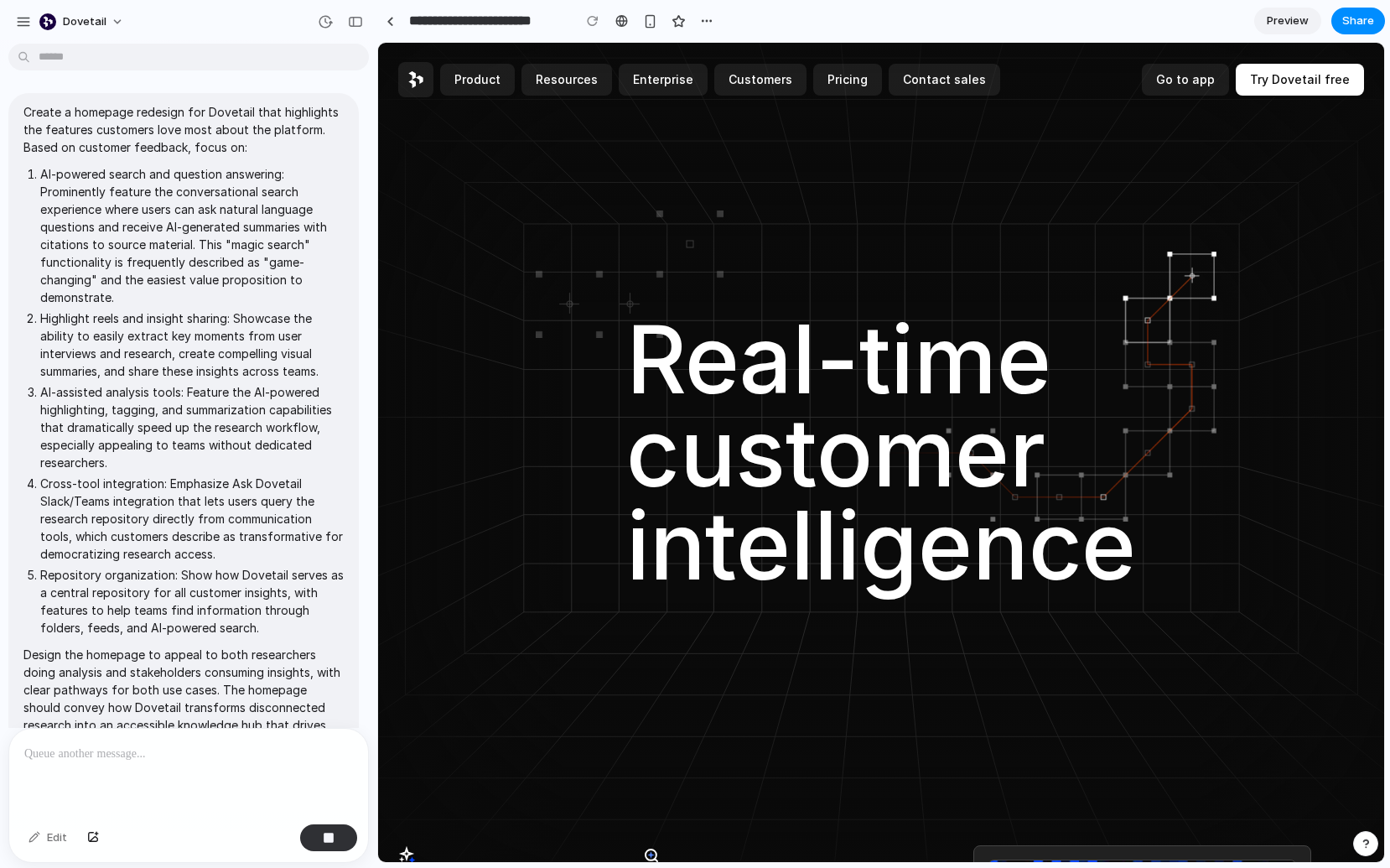
scroll to position [6, 0]
click at [23, 21] on div "button" at bounding box center [23, 21] width 15 height 15
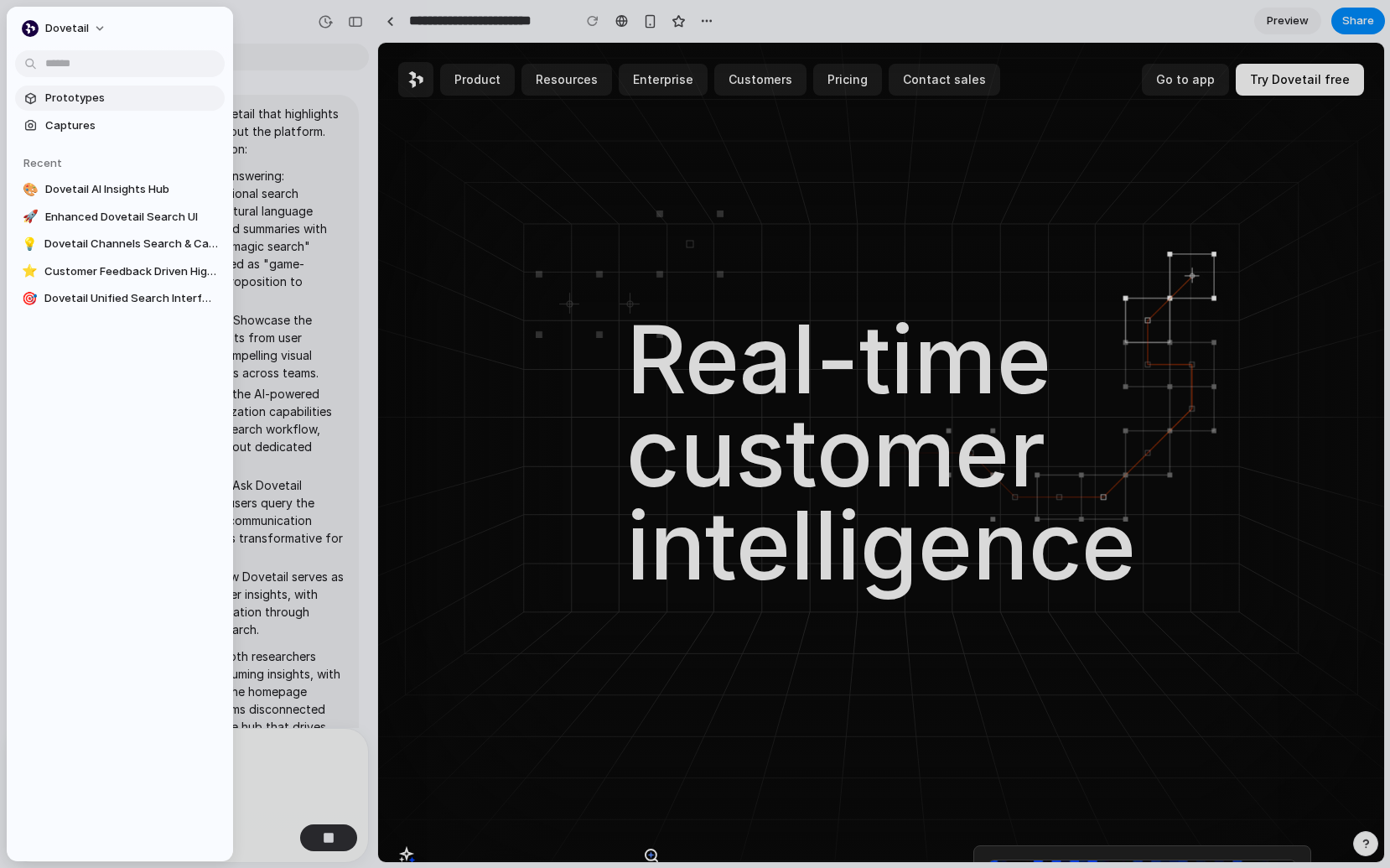
click at [81, 97] on span "Prototypes" at bounding box center [131, 98] width 173 height 17
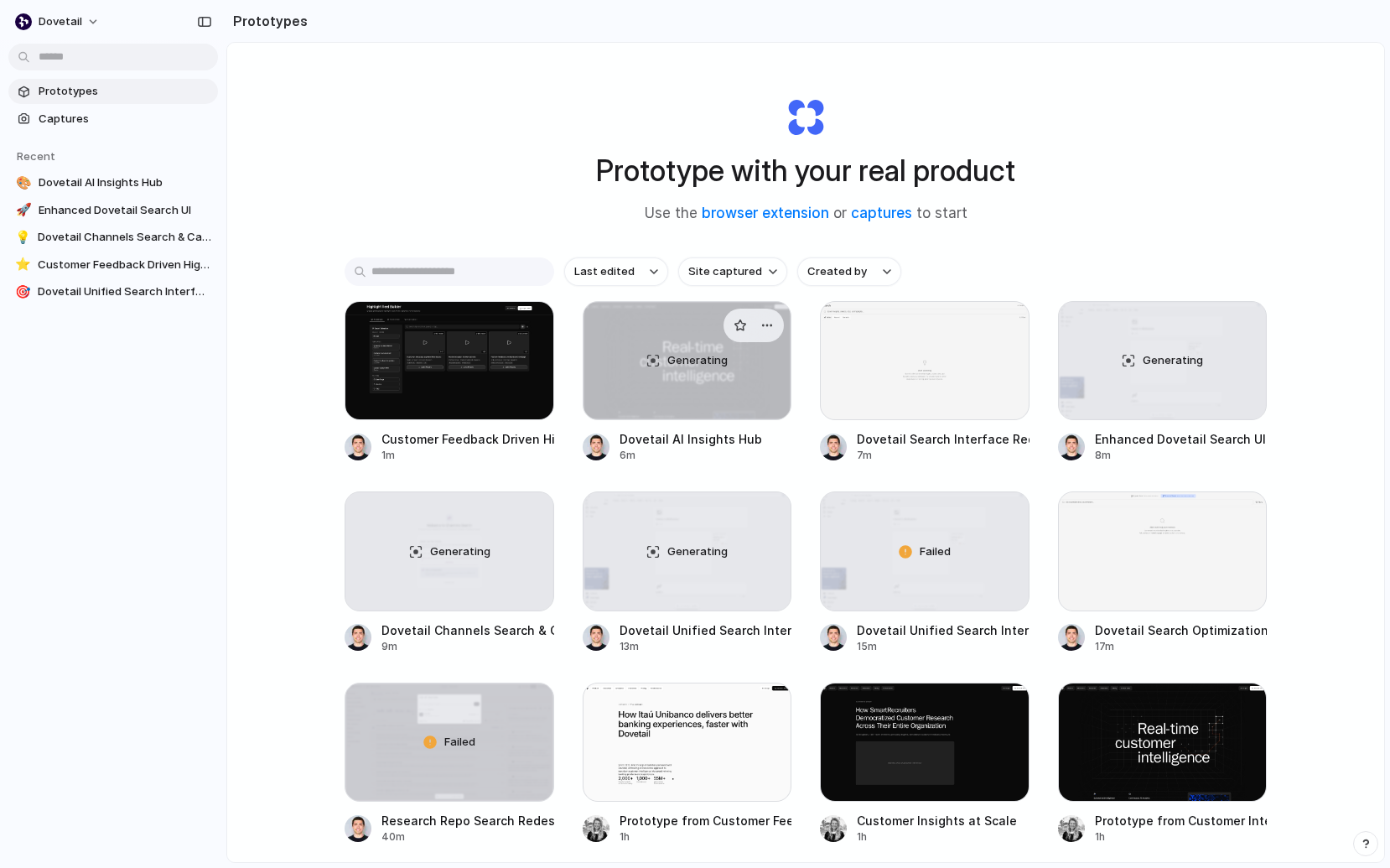
click at [707, 387] on div "Generating" at bounding box center [688, 360] width 208 height 117
click at [954, 370] on div at bounding box center [925, 360] width 209 height 119
click at [1118, 380] on div "Generating" at bounding box center [1163, 360] width 208 height 117
click at [472, 564] on div "Generating" at bounding box center [449, 551] width 208 height 117
click at [677, 563] on div "Generating" at bounding box center [688, 551] width 208 height 117
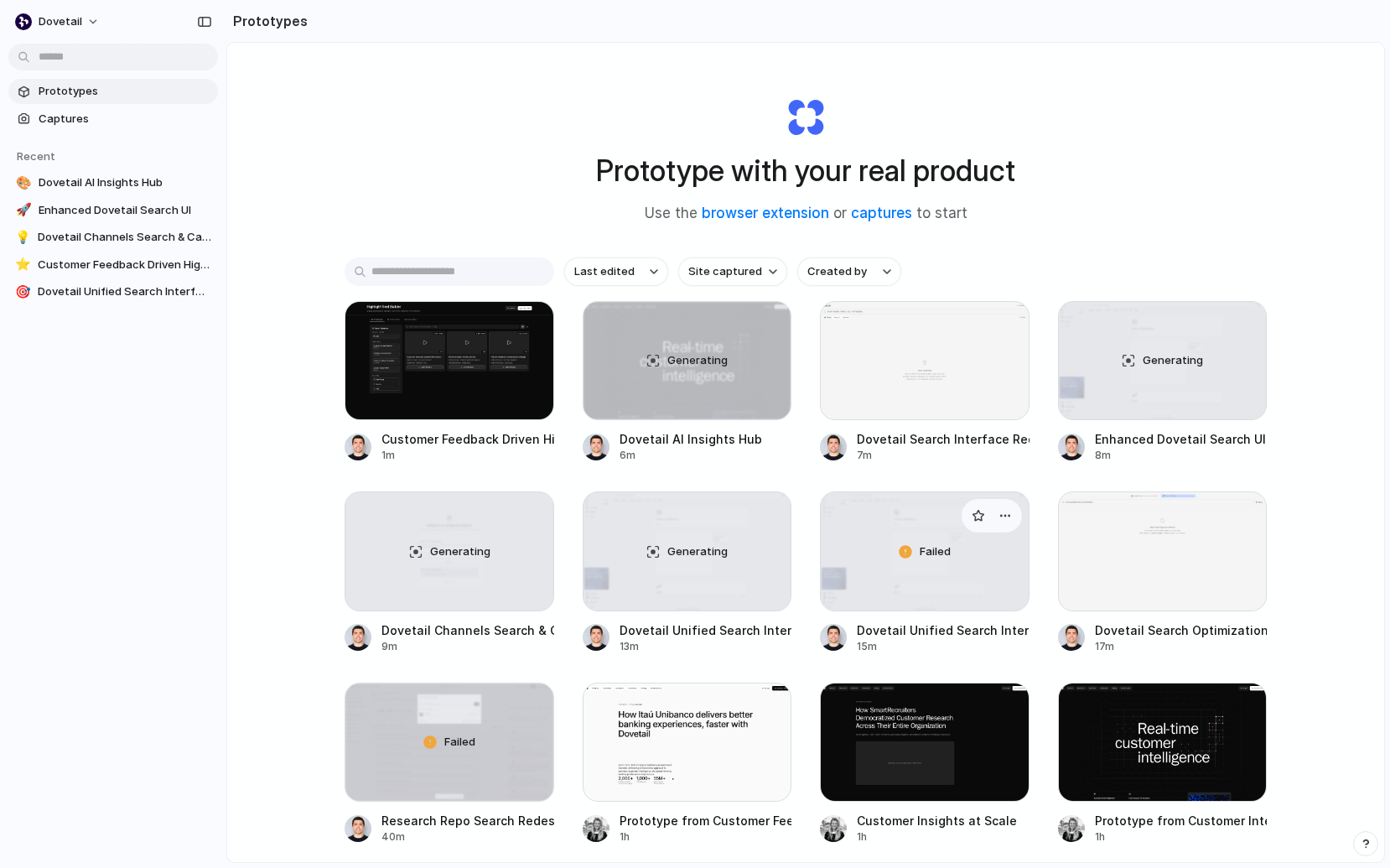
click at [915, 546] on div "Failed" at bounding box center [925, 551] width 208 height 117
click at [1118, 538] on div at bounding box center [1163, 551] width 209 height 119
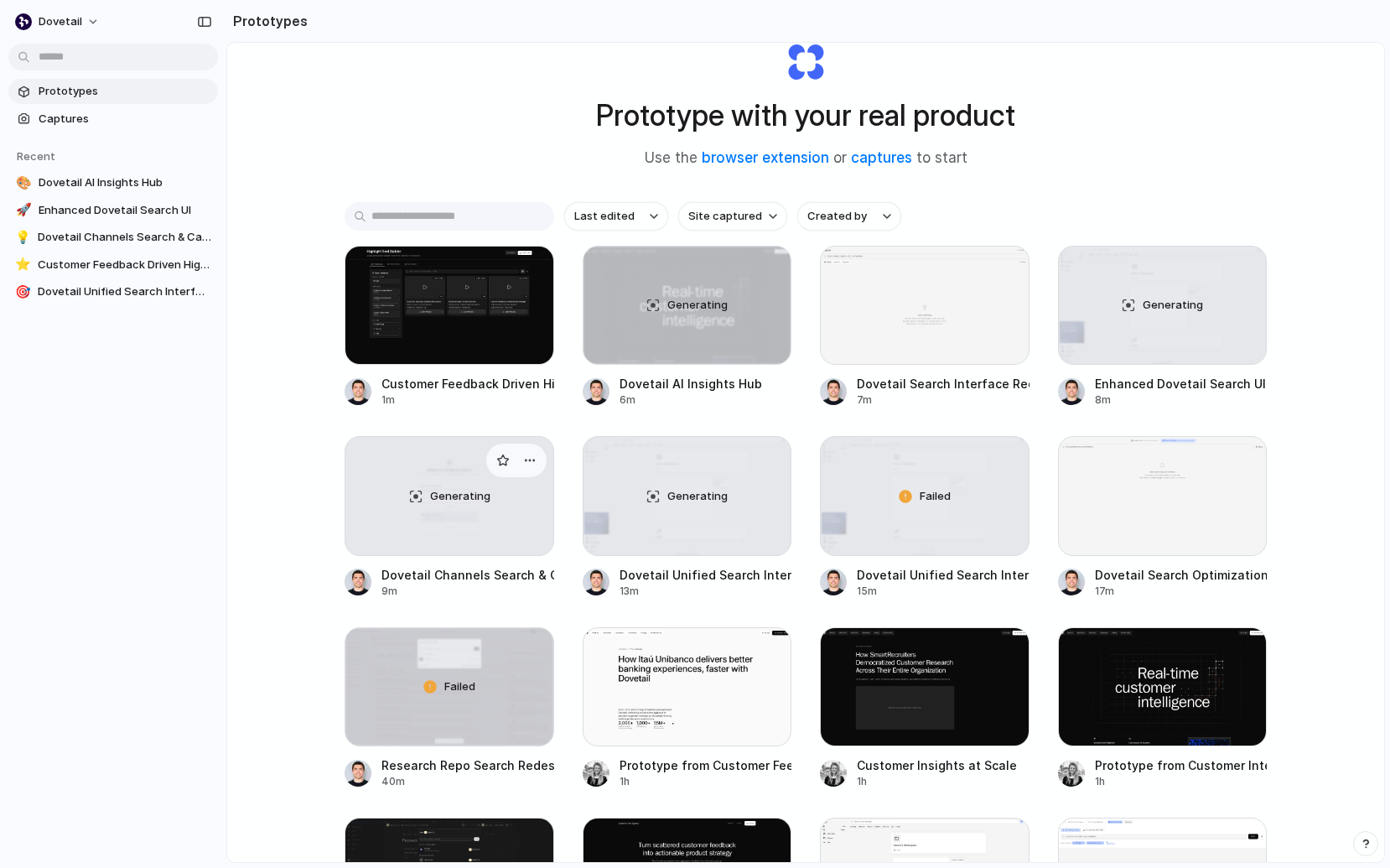
scroll to position [59, 0]
